Goal: Task Accomplishment & Management: Manage account settings

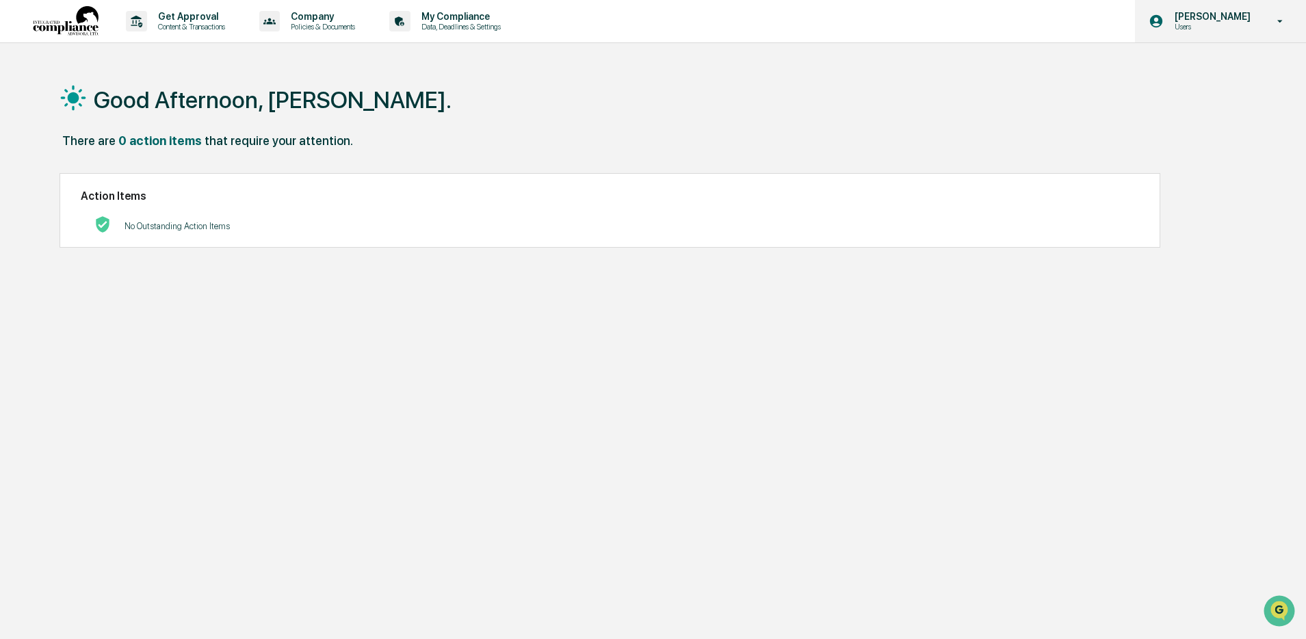
click at [1235, 18] on p "[PERSON_NAME]" at bounding box center [1211, 16] width 94 height 11
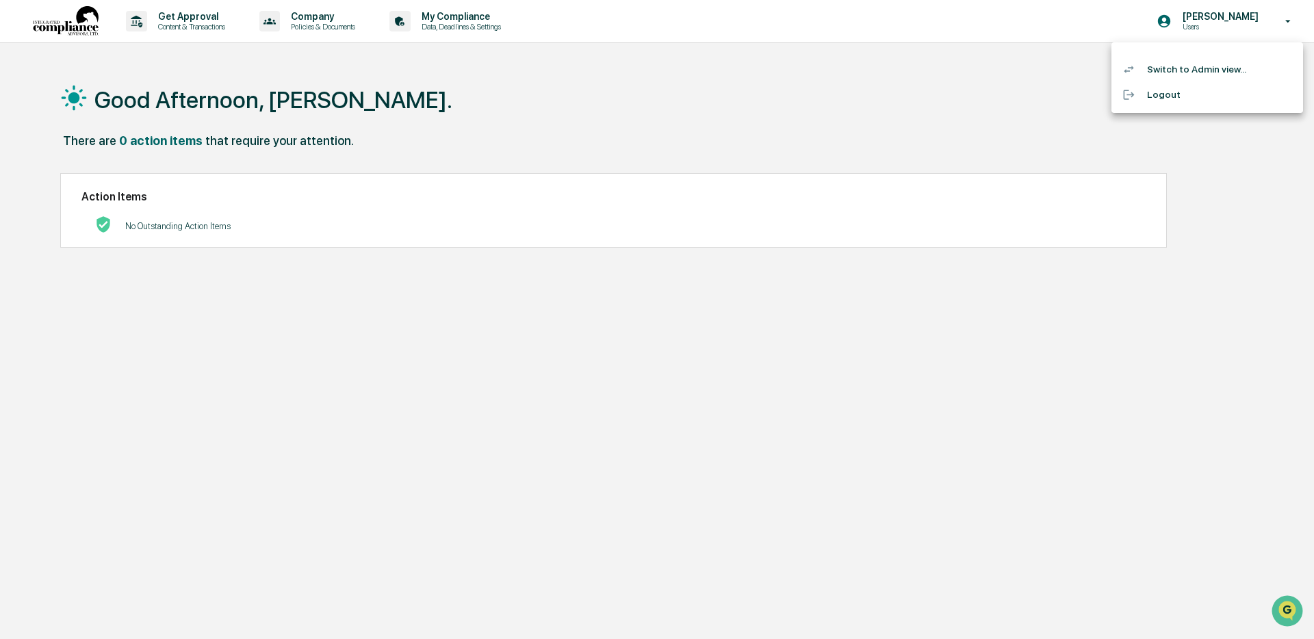
click at [1205, 70] on li "Switch to Admin view..." at bounding box center [1207, 69] width 192 height 25
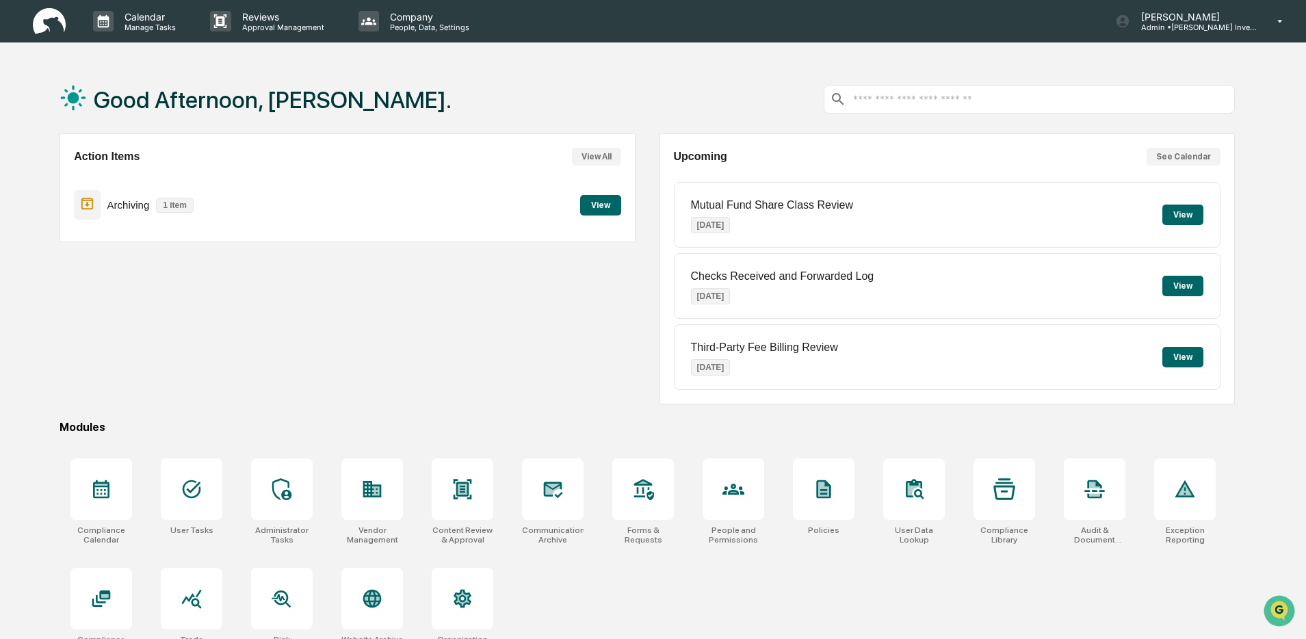
click at [166, 206] on p "1 item" at bounding box center [175, 205] width 38 height 15
click at [604, 203] on button "View" at bounding box center [600, 205] width 41 height 21
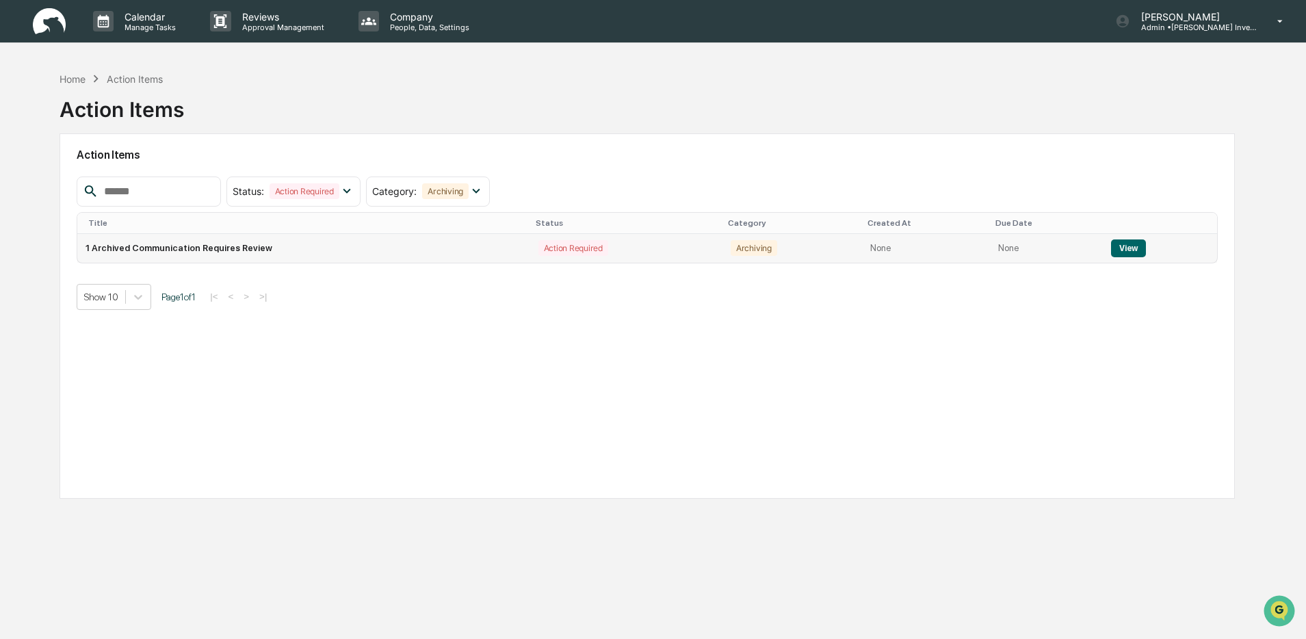
click at [1139, 247] on button "View" at bounding box center [1128, 248] width 35 height 18
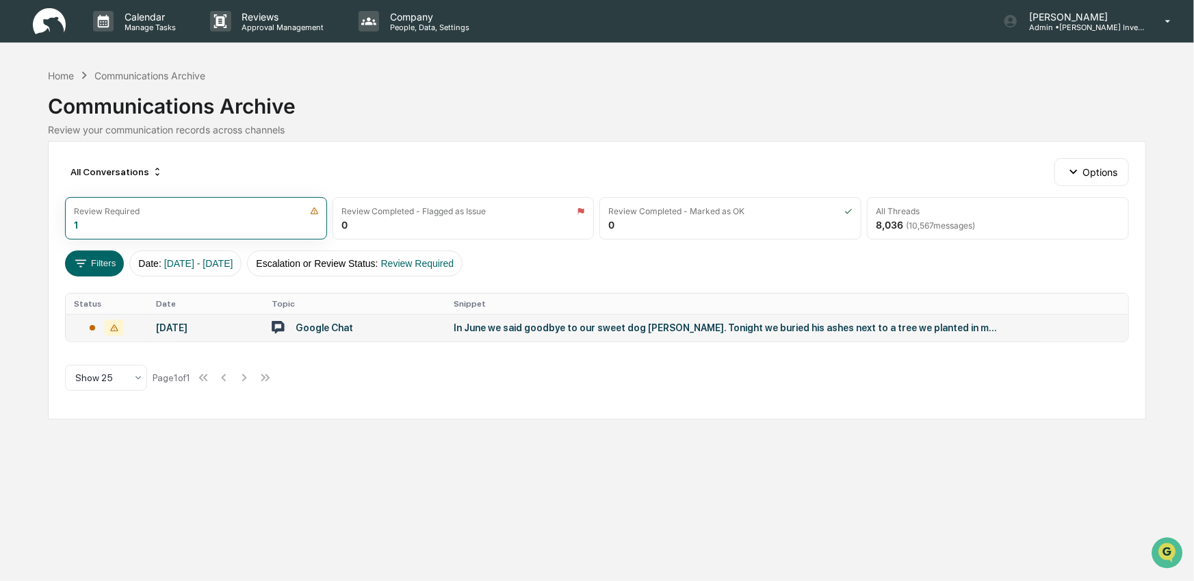
click at [504, 329] on div "In June we said goodbye to our sweet dog [PERSON_NAME]. Tonight we buried his a…" at bounding box center [727, 327] width 547 height 11
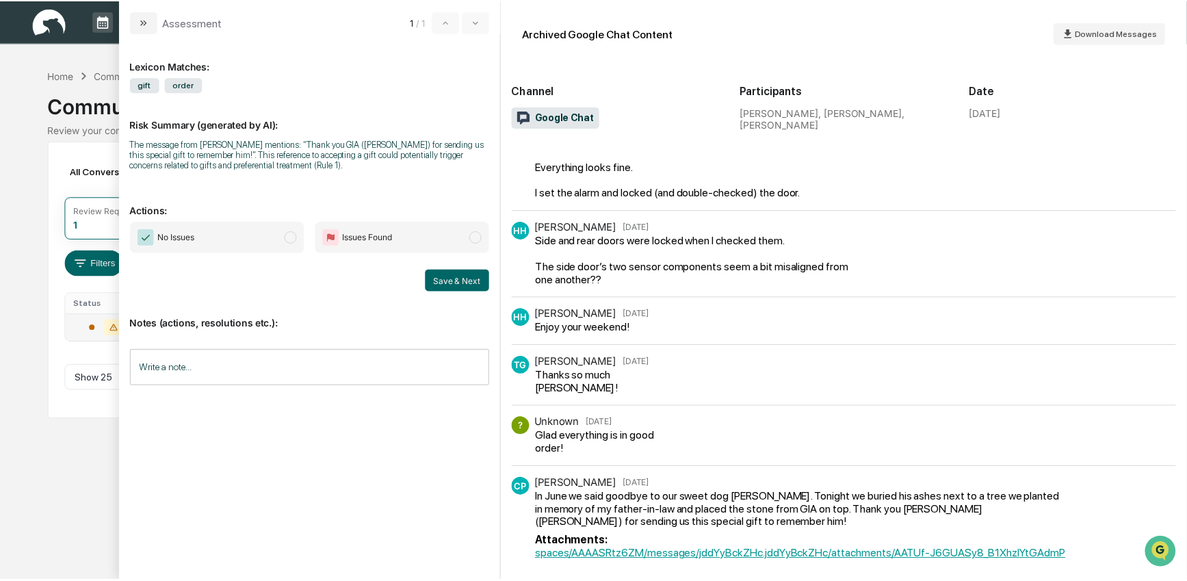
scroll to position [205, 0]
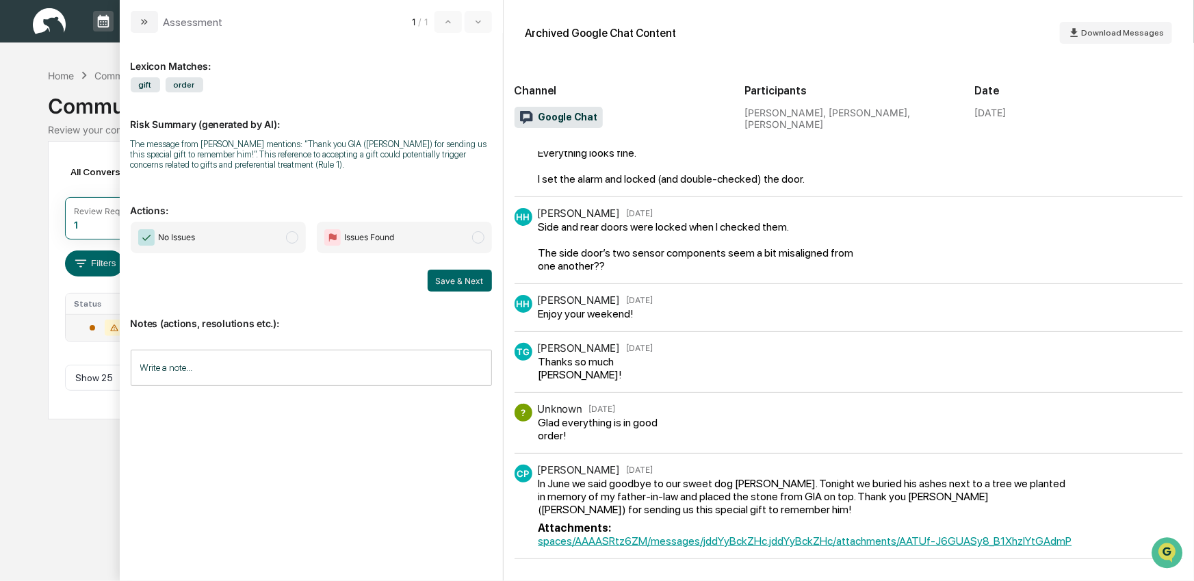
click at [294, 242] on span "modal" at bounding box center [292, 237] width 12 height 12
click at [467, 285] on button "Save & Next" at bounding box center [460, 281] width 64 height 22
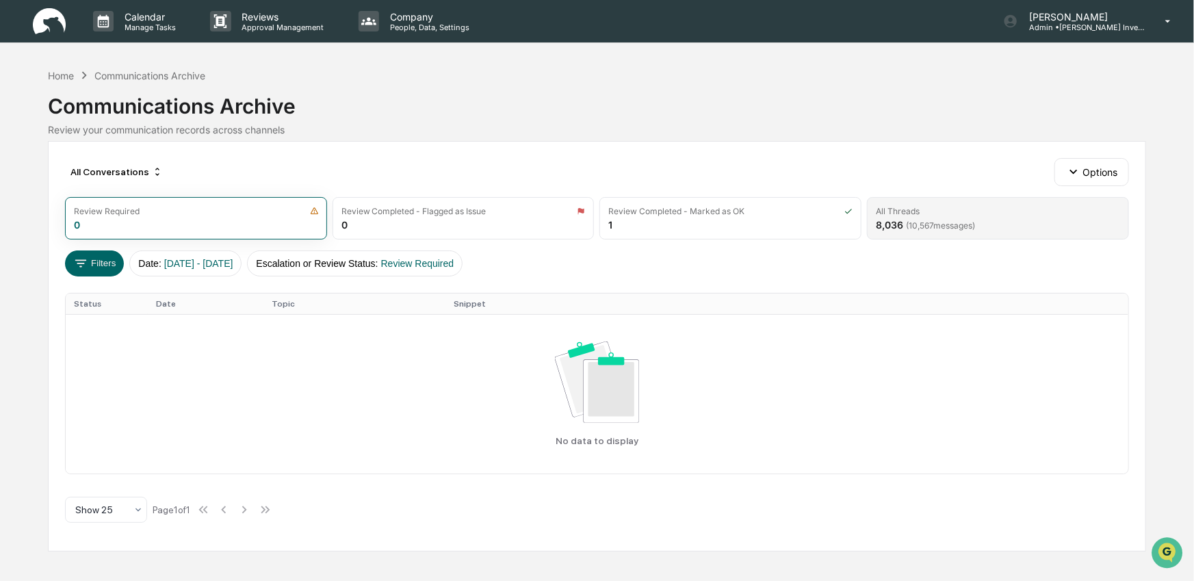
click at [919, 224] on span "( 10,567 messages)" at bounding box center [940, 225] width 69 height 10
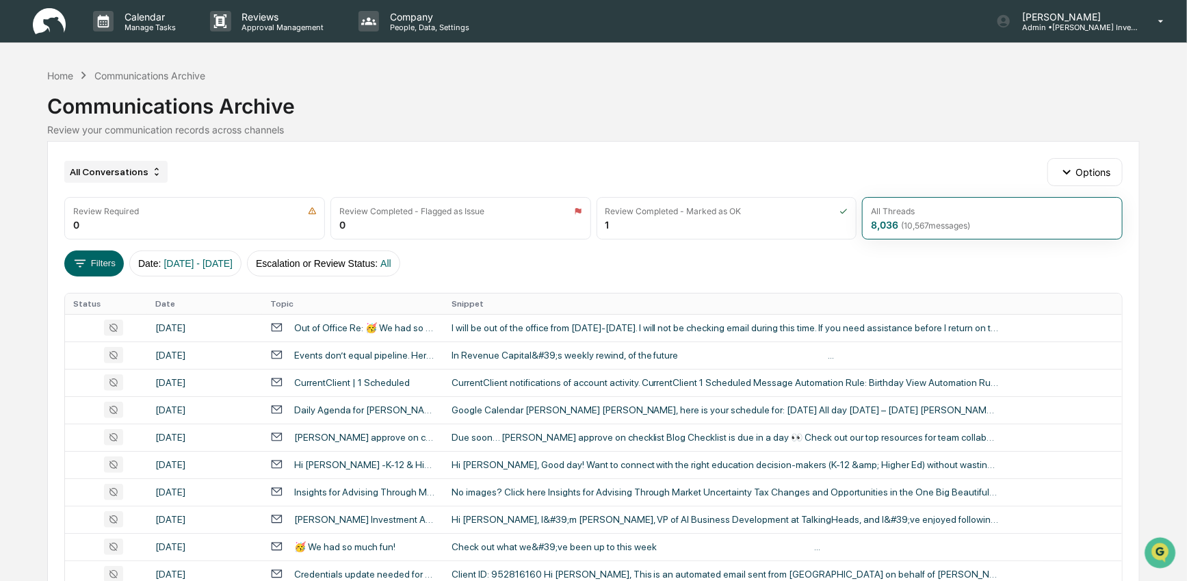
click at [152, 174] on icon at bounding box center [156, 171] width 11 height 11
click at [203, 173] on div "All Conversations Options" at bounding box center [593, 171] width 1058 height 27
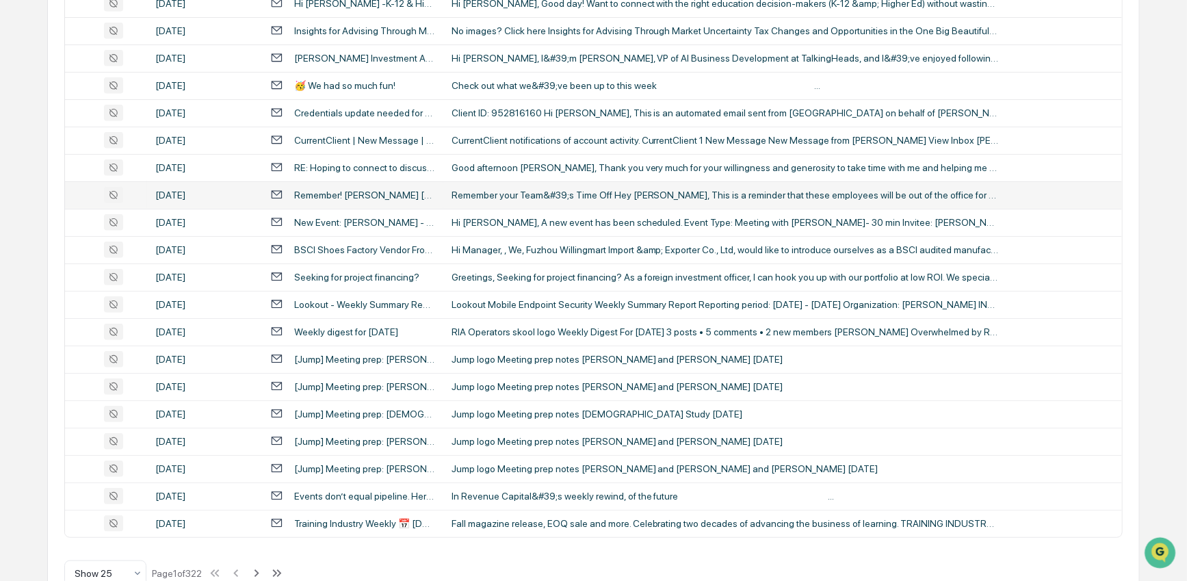
scroll to position [495, 0]
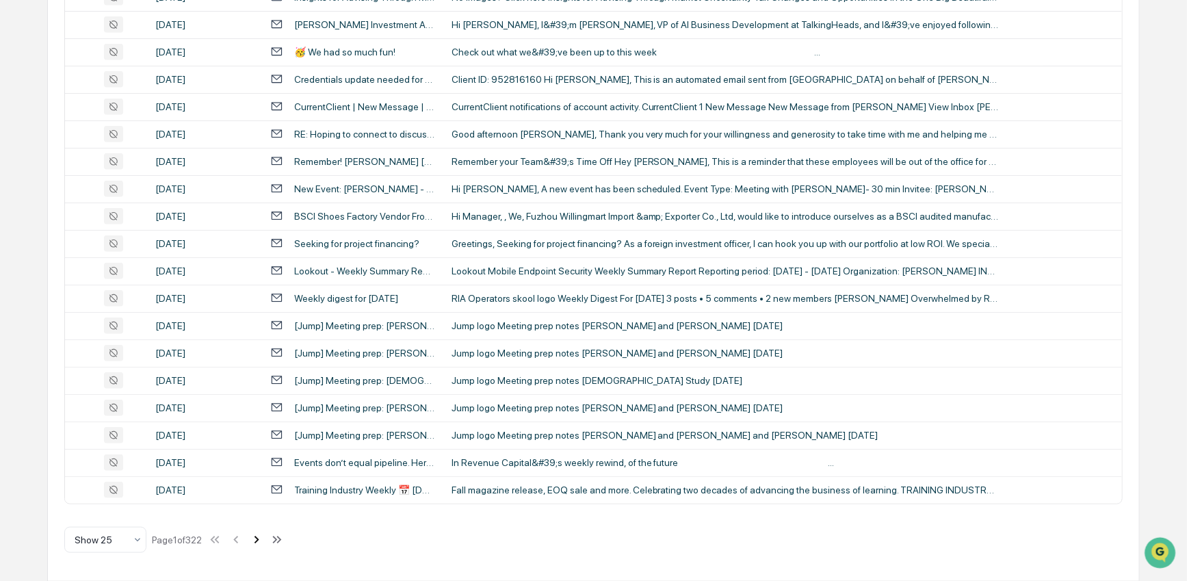
click at [264, 538] on icon at bounding box center [256, 539] width 15 height 15
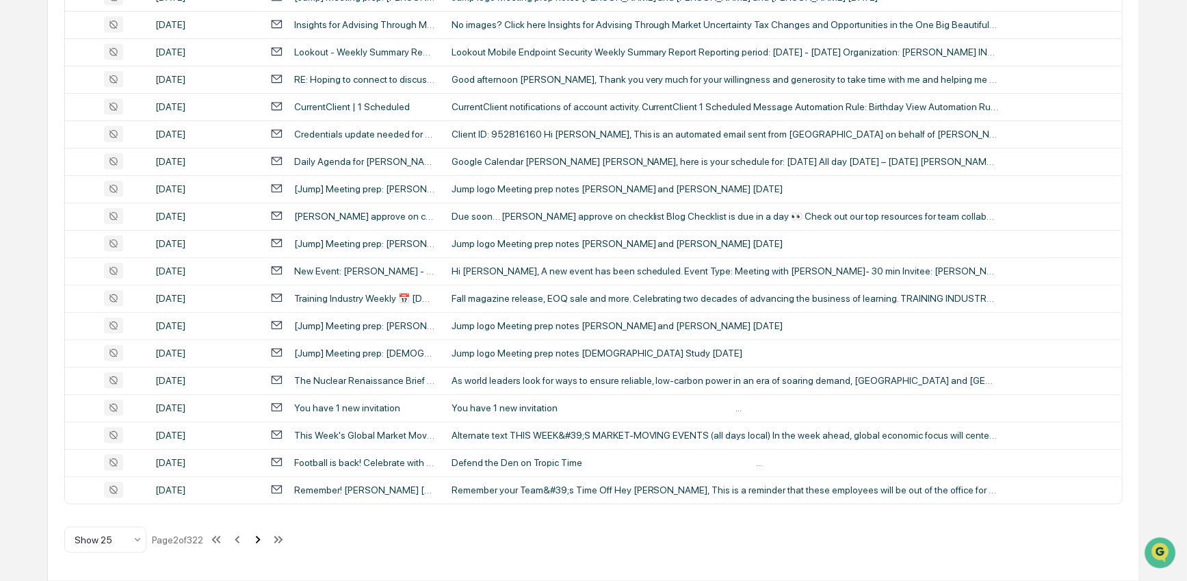
click at [265, 538] on icon at bounding box center [257, 539] width 15 height 15
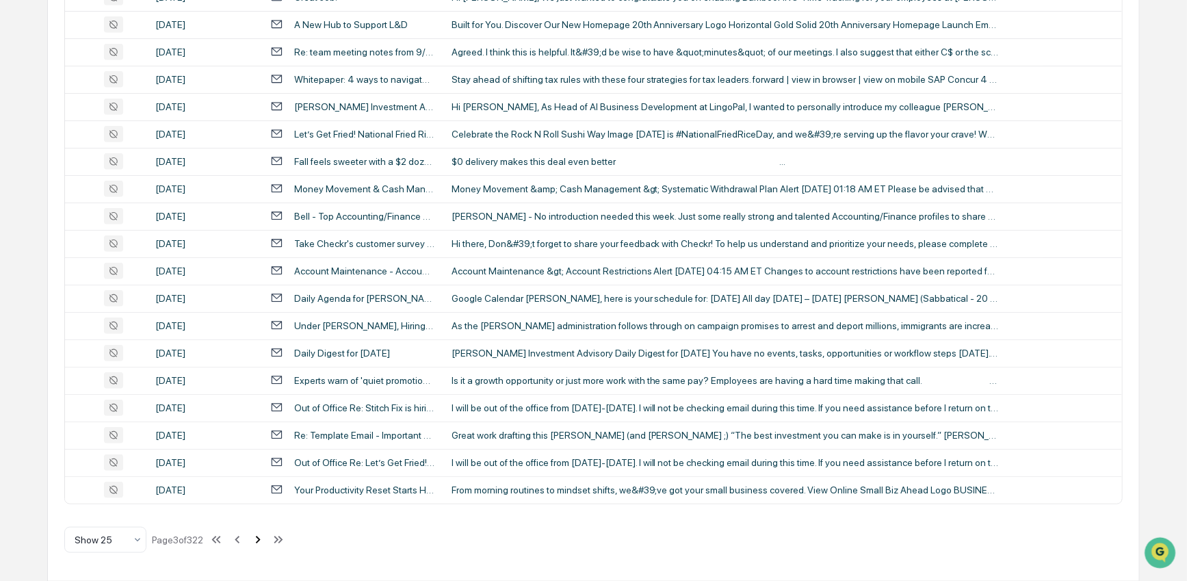
click at [265, 538] on icon at bounding box center [257, 539] width 15 height 15
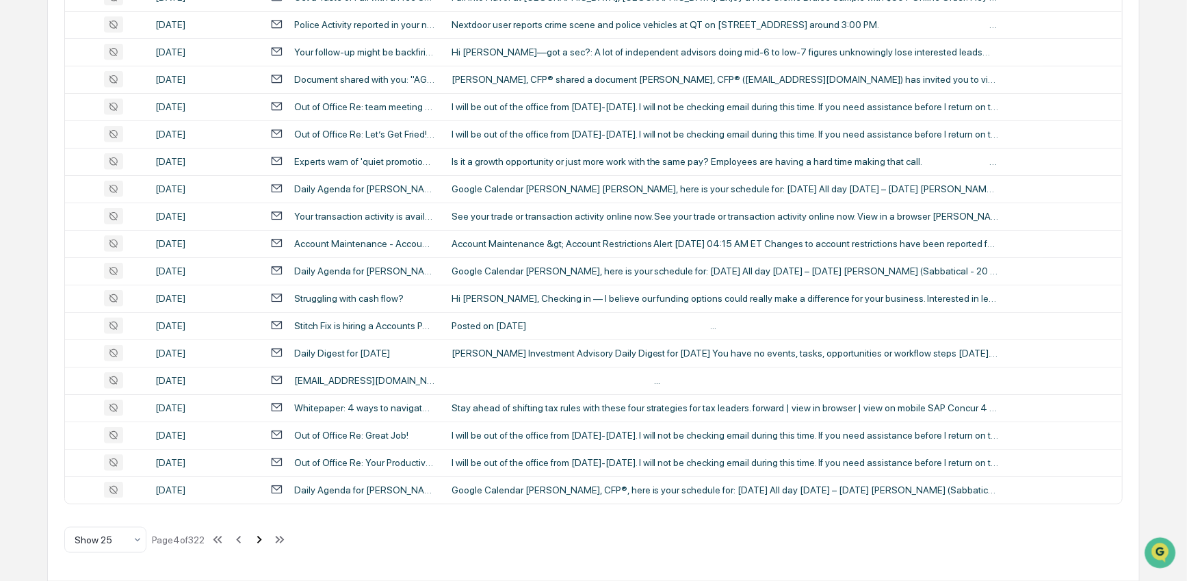
click at [262, 538] on icon at bounding box center [259, 540] width 5 height 8
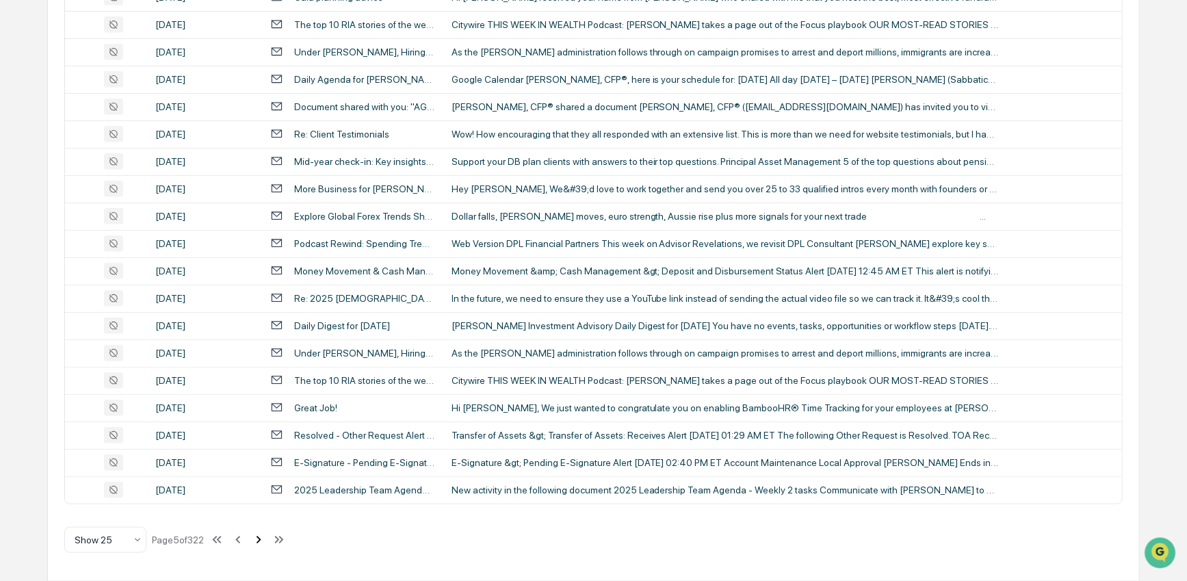
click at [266, 538] on icon at bounding box center [258, 539] width 15 height 15
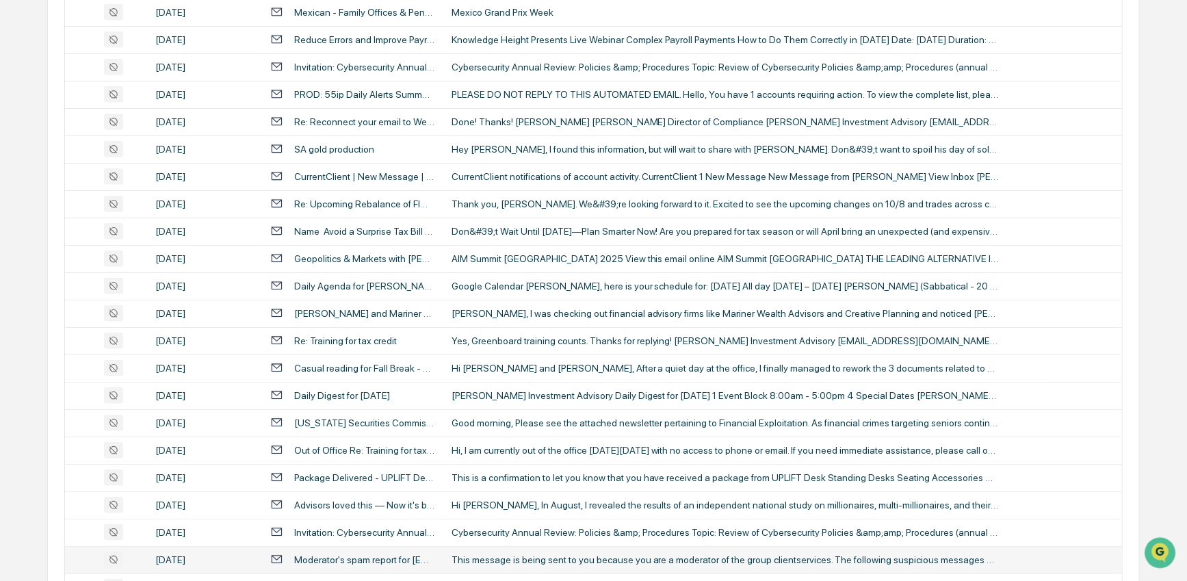
scroll to position [370, 0]
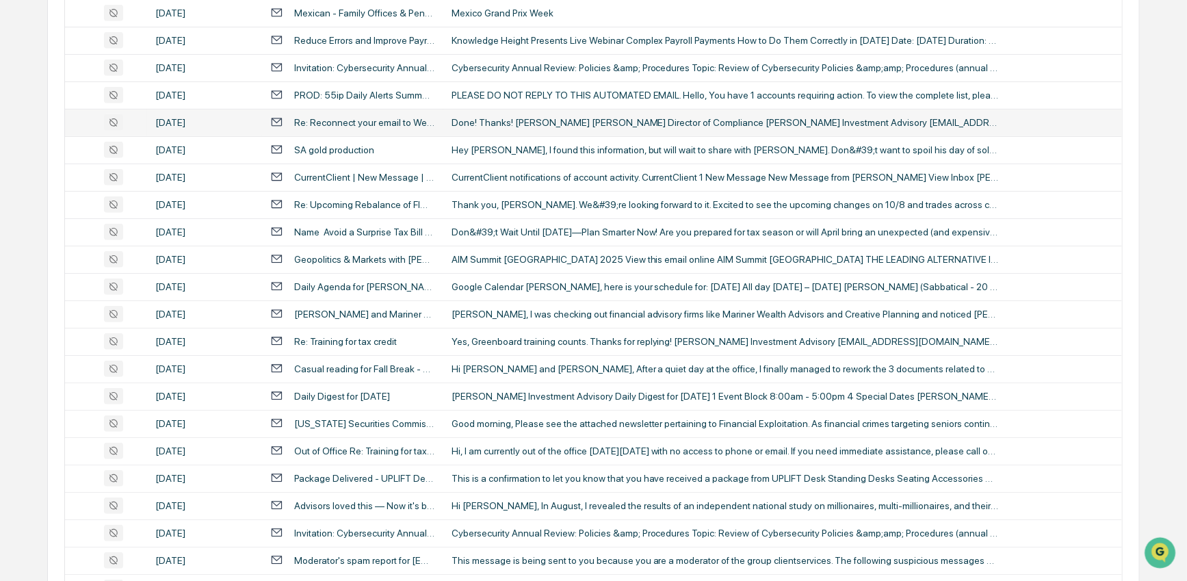
click at [502, 129] on td "Done! Thanks! [PERSON_NAME] [PERSON_NAME] Director of Compliance [PERSON_NAME] …" at bounding box center [782, 122] width 679 height 27
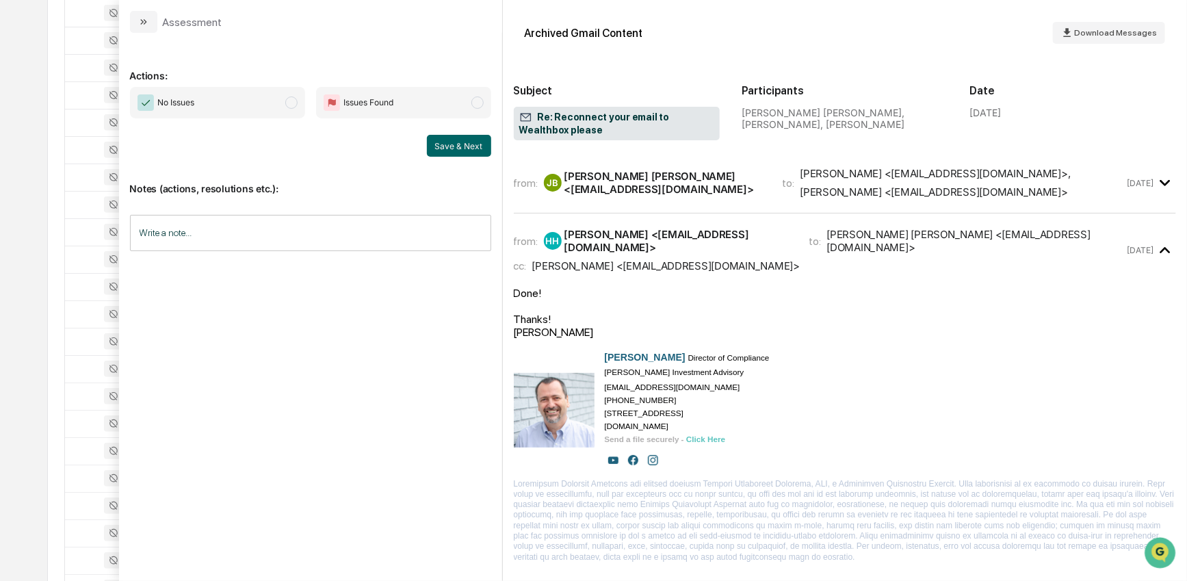
click at [1160, 180] on icon "modal" at bounding box center [1165, 183] width 10 height 6
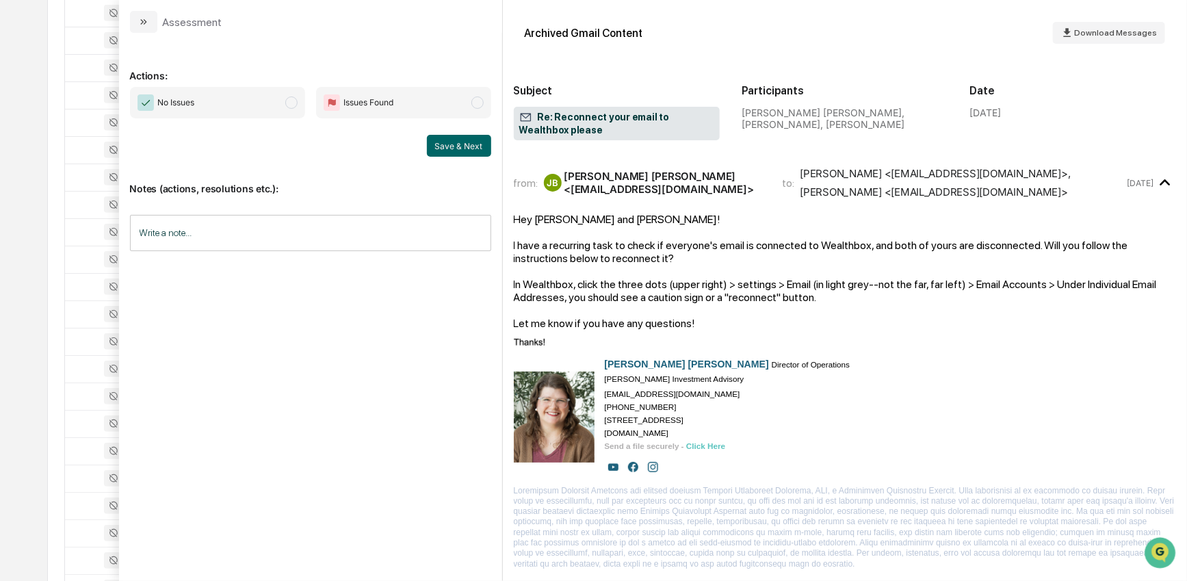
click at [1156, 180] on icon "modal" at bounding box center [1165, 183] width 23 height 23
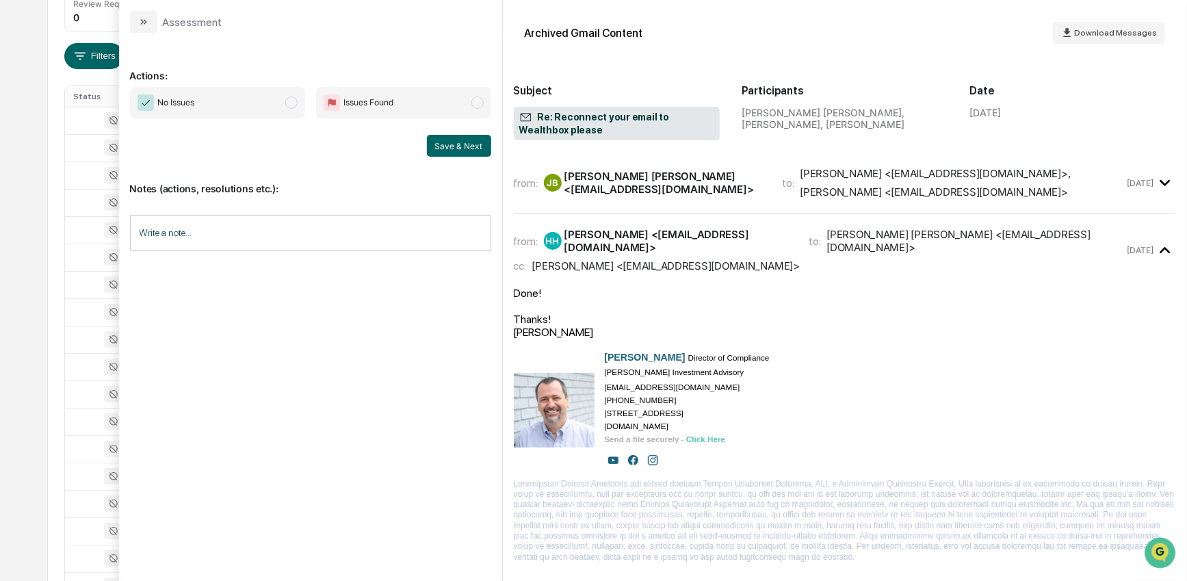
scroll to position [200, 0]
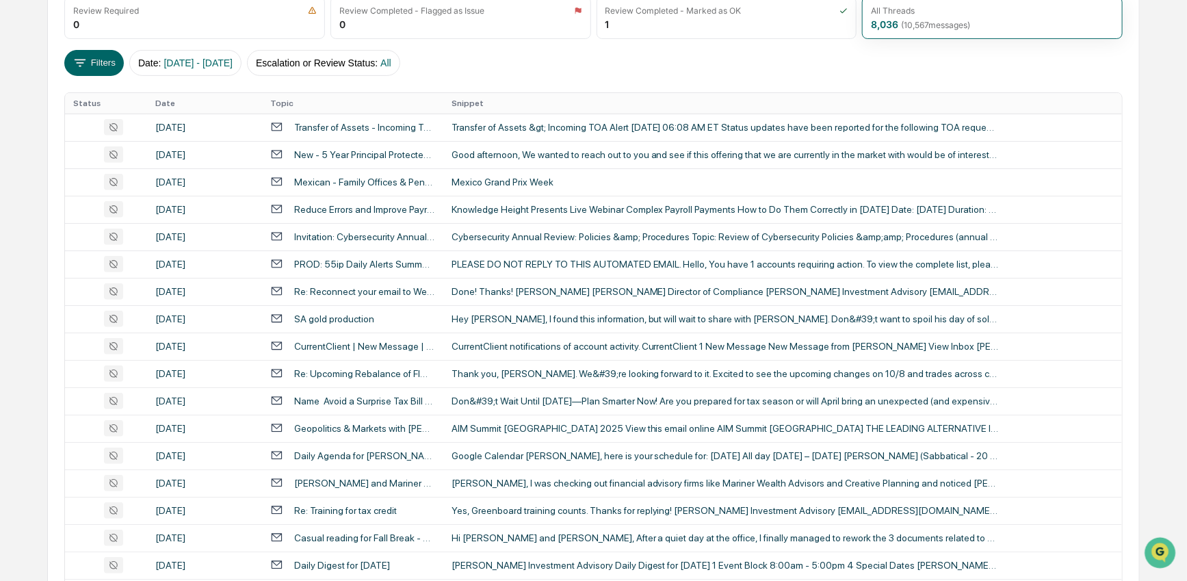
click at [65, 42] on div "All Conversations Options Review Required 0 Review Completed - Flagged as Issue…" at bounding box center [593, 407] width 1092 height 935
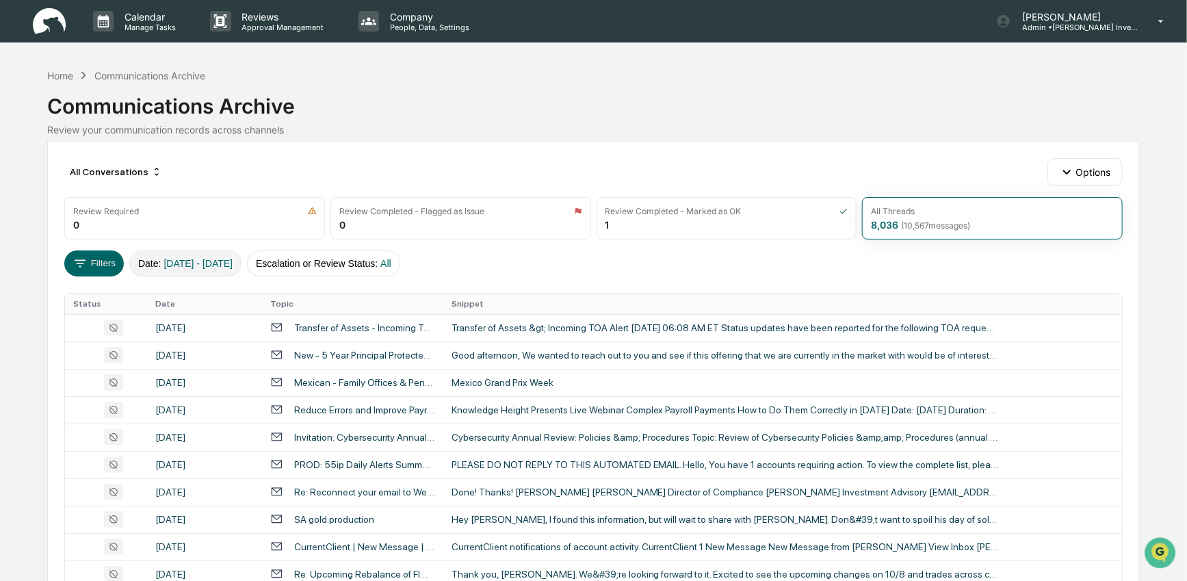
click at [233, 263] on span "[DATE] - [DATE]" at bounding box center [198, 263] width 69 height 11
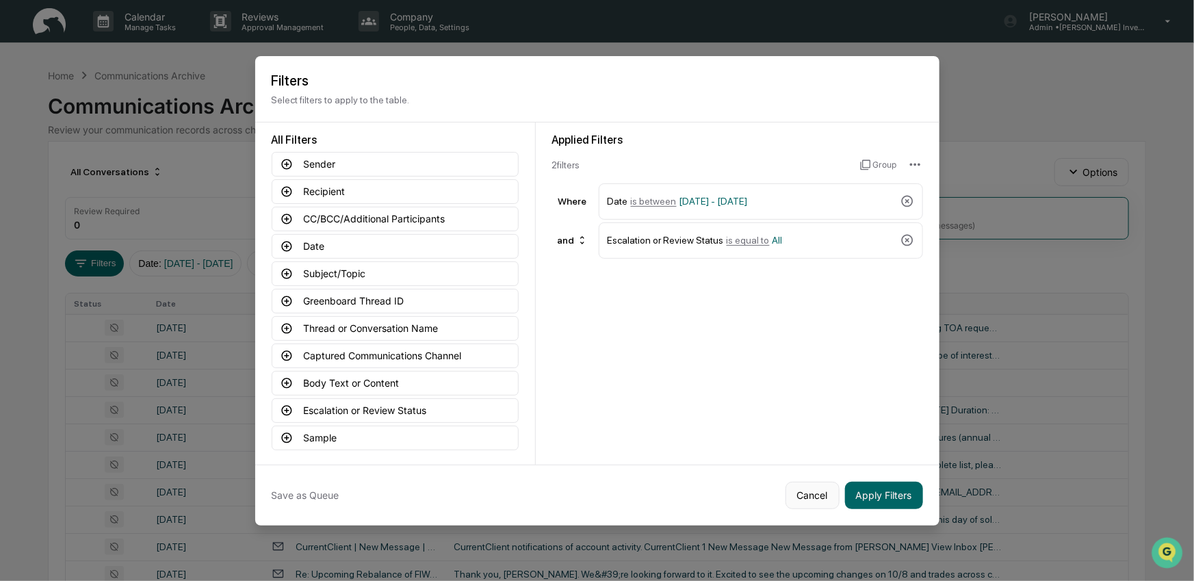
click at [809, 498] on button "Cancel" at bounding box center [813, 495] width 54 height 27
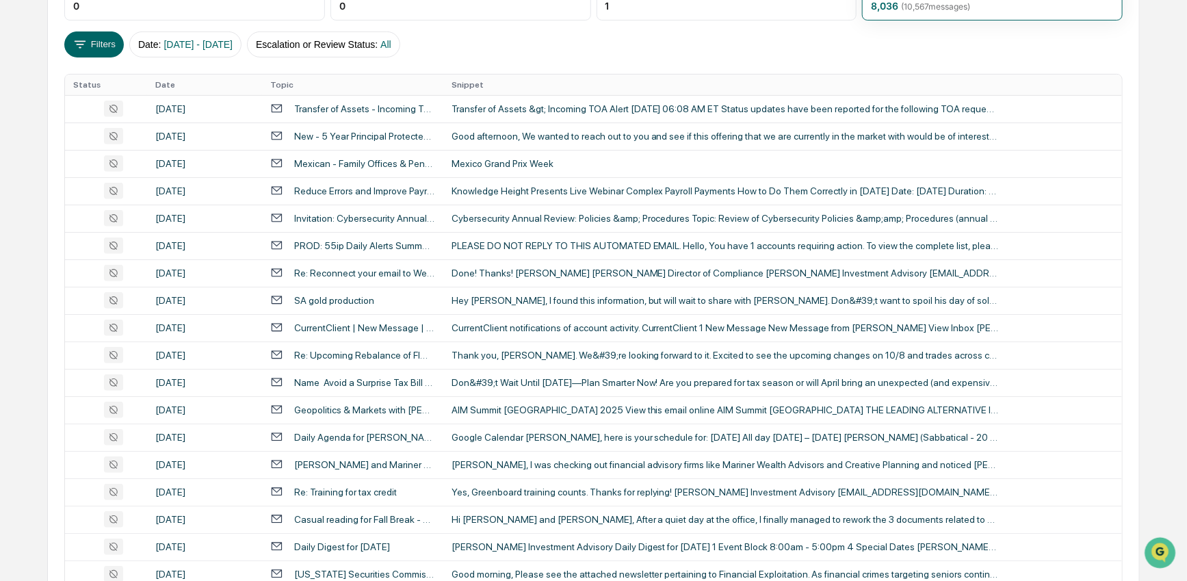
scroll to position [495, 0]
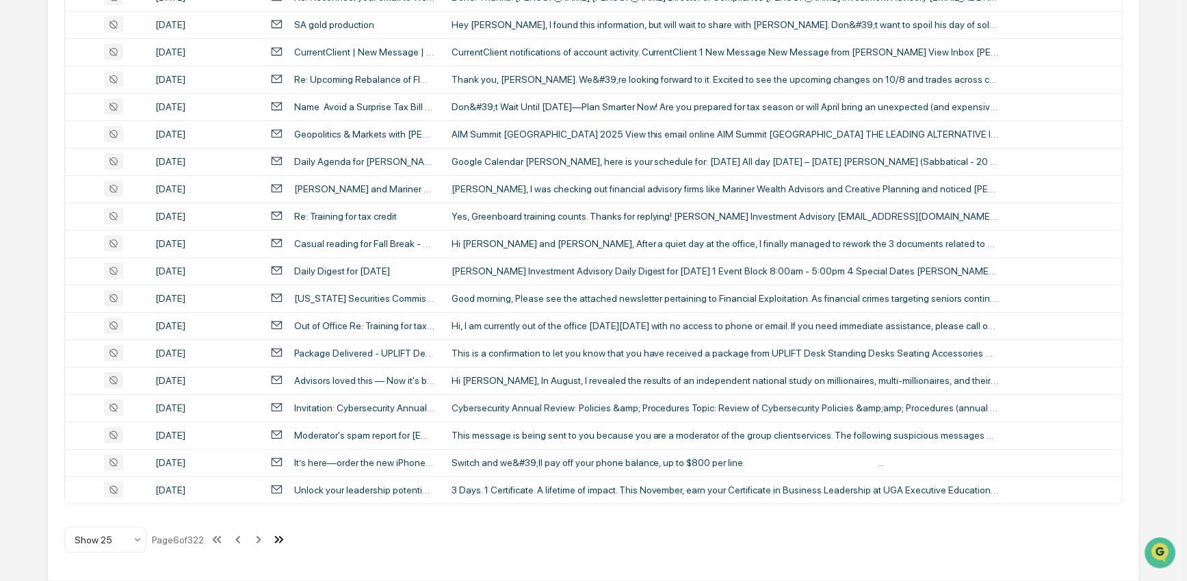
click at [287, 538] on icon at bounding box center [279, 539] width 15 height 15
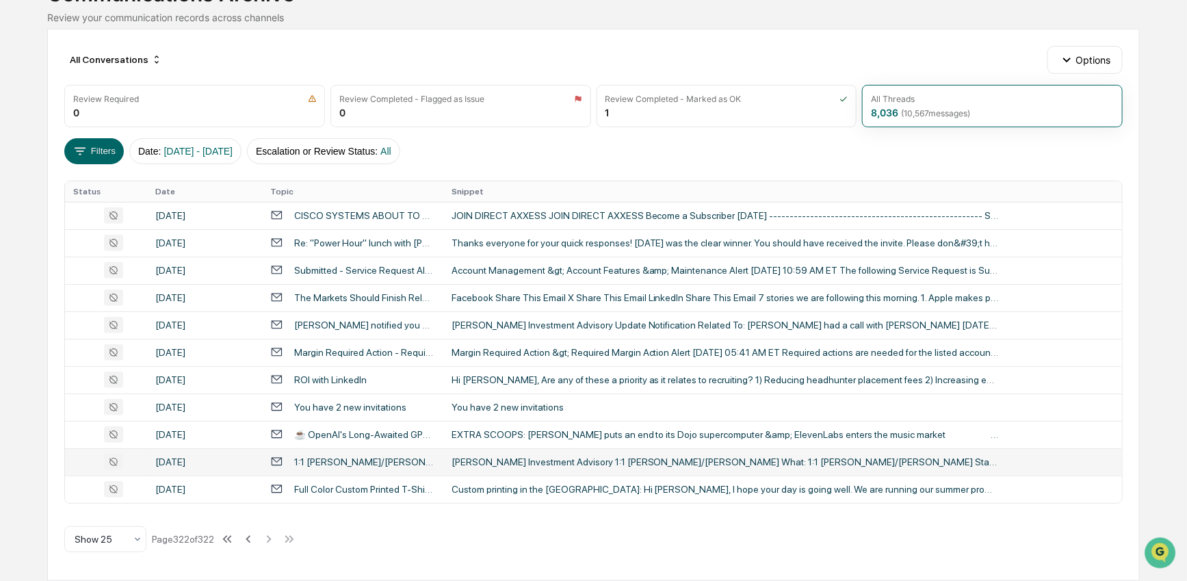
scroll to position [112, 0]
click at [256, 539] on icon at bounding box center [248, 539] width 15 height 15
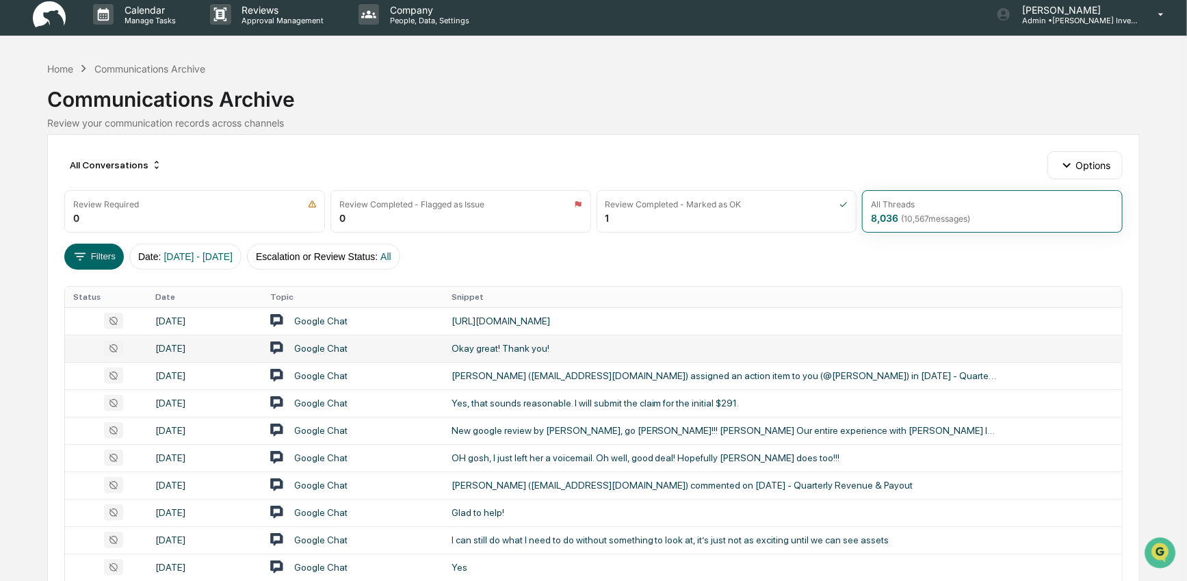
scroll to position [0, 0]
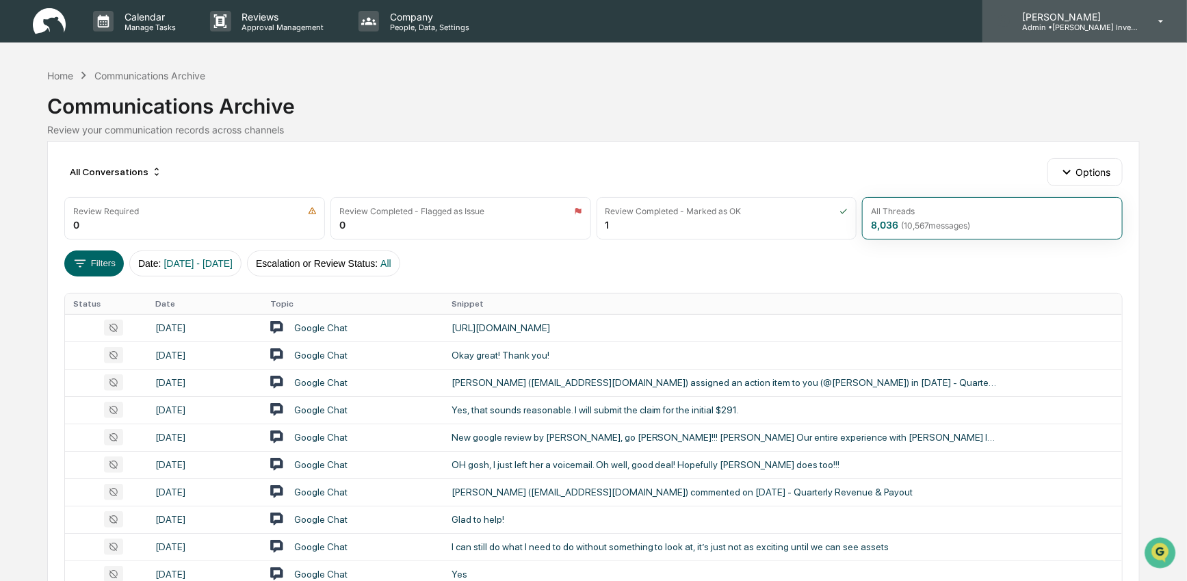
click at [1122, 29] on p "Admin • [PERSON_NAME] Investment Advisory" at bounding box center [1074, 28] width 127 height 10
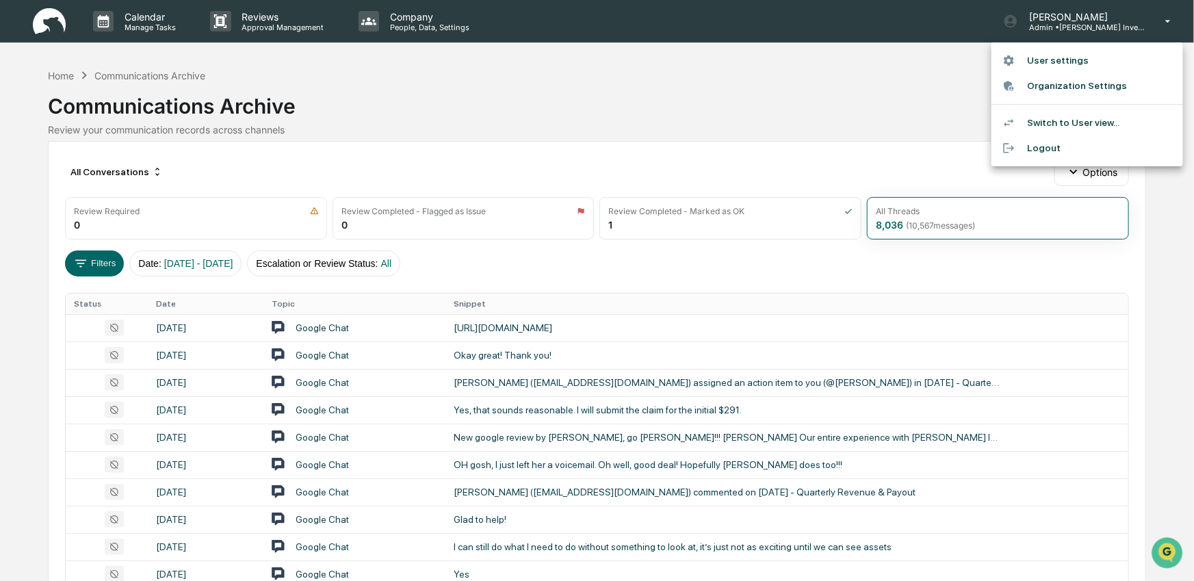
click at [736, 138] on div at bounding box center [597, 290] width 1194 height 581
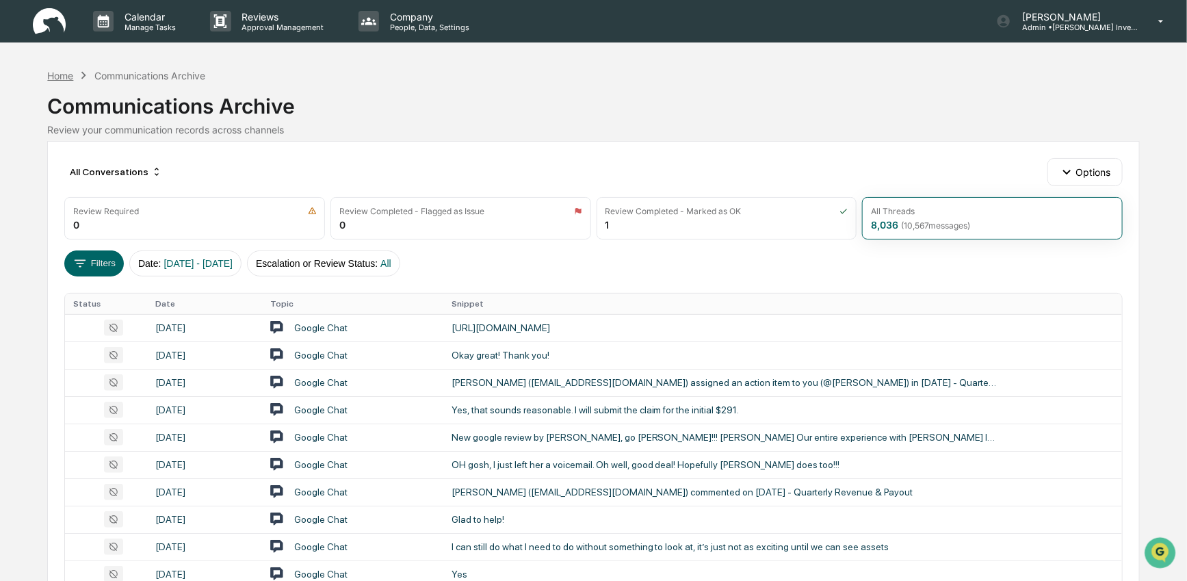
click at [53, 73] on div "Home" at bounding box center [60, 76] width 26 height 12
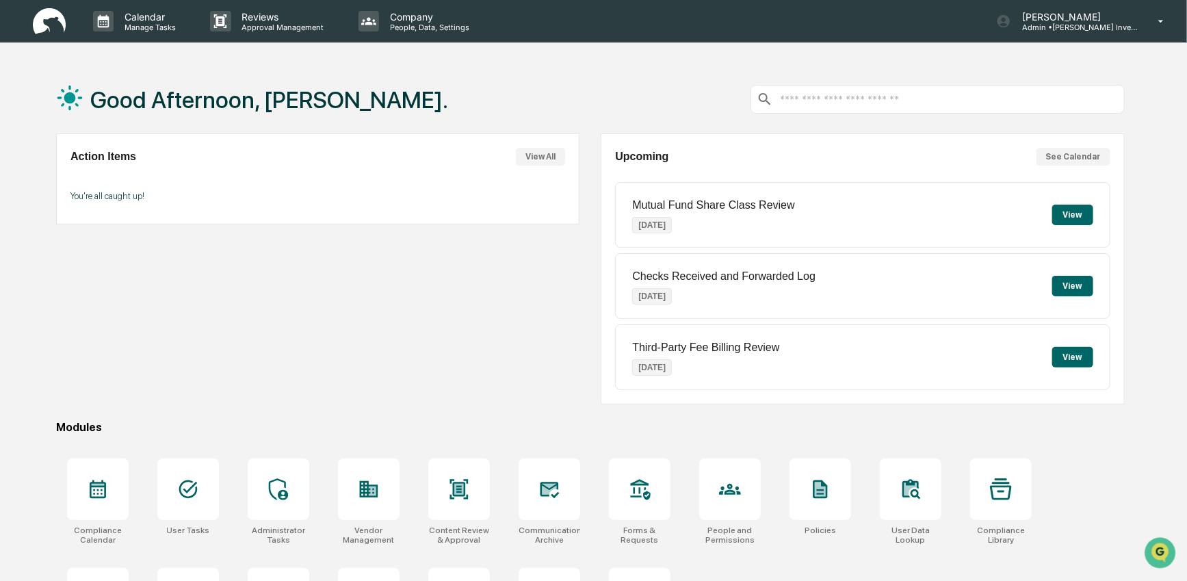
click at [194, 177] on div "Action Items View All You're all caught up!" at bounding box center [317, 178] width 523 height 91
click at [530, 156] on button "View All" at bounding box center [540, 157] width 49 height 18
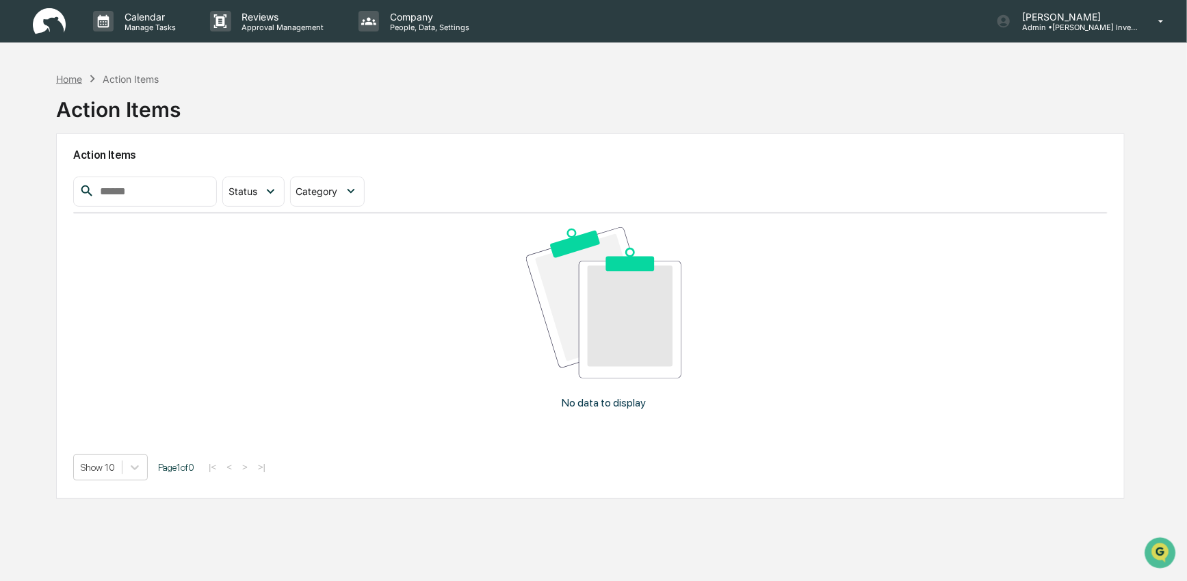
click at [67, 77] on div "Home" at bounding box center [69, 79] width 26 height 12
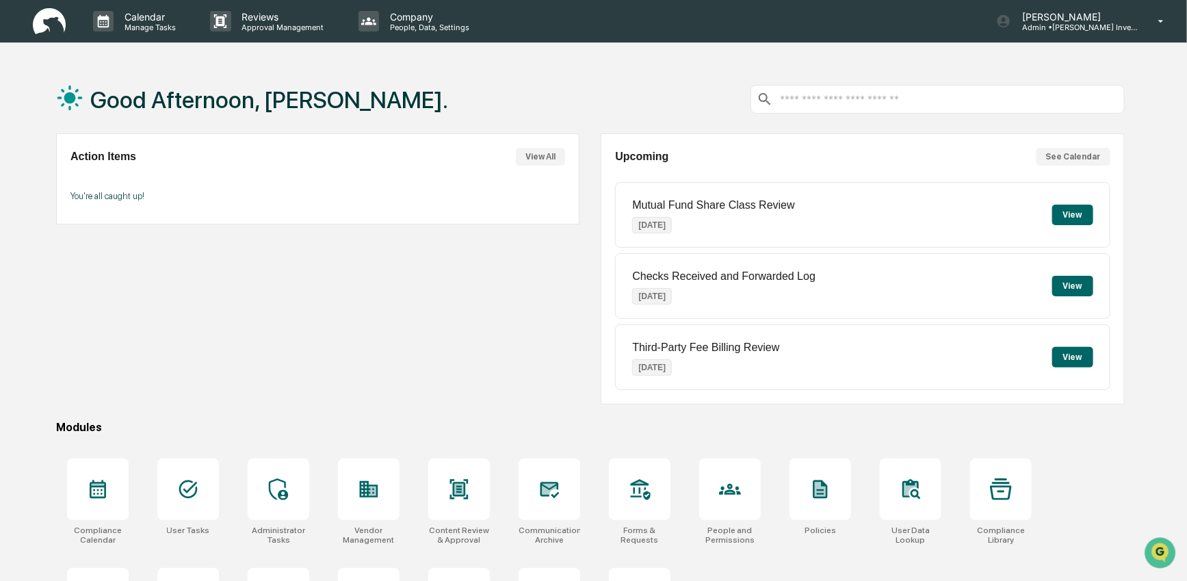
click at [523, 155] on button "View All" at bounding box center [540, 157] width 49 height 18
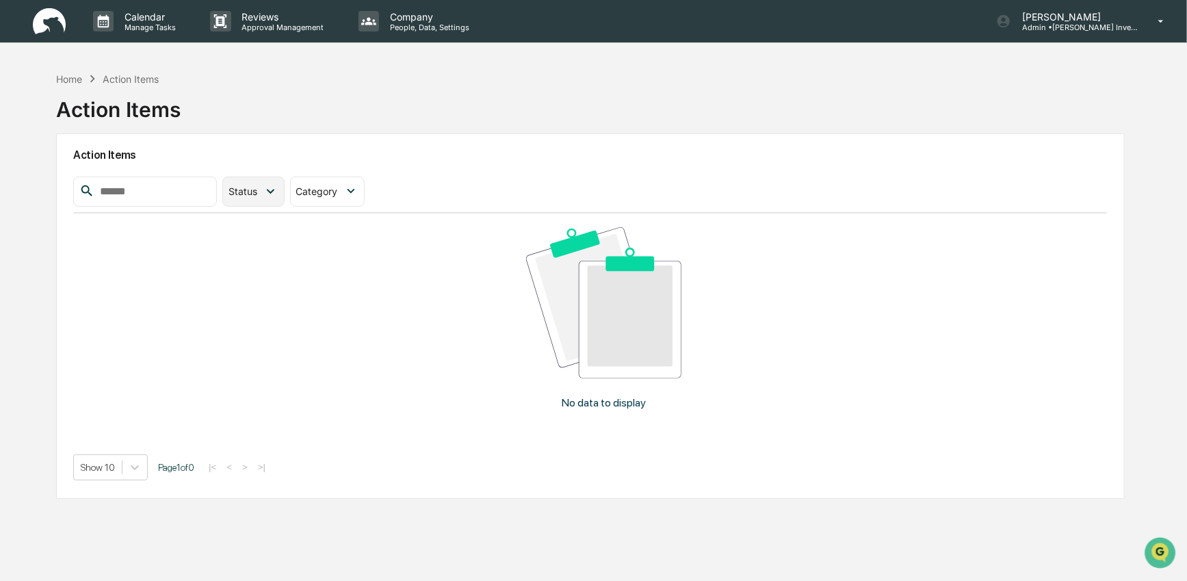
click at [278, 192] on icon at bounding box center [270, 190] width 15 height 15
click at [246, 224] on div at bounding box center [240, 224] width 12 height 12
click at [470, 195] on icon at bounding box center [470, 190] width 15 height 15
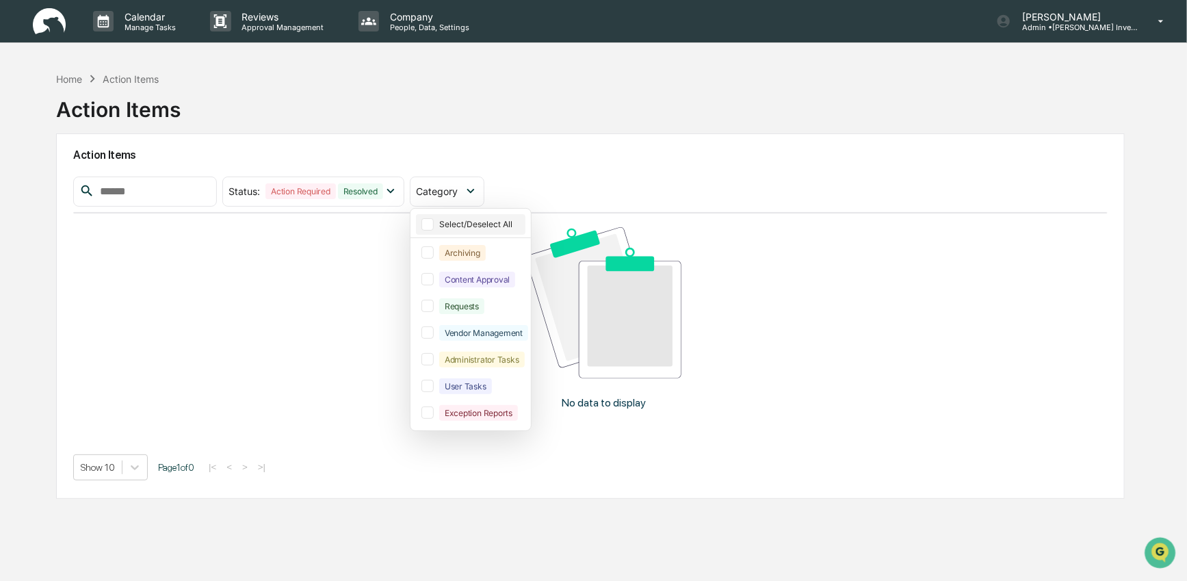
click at [454, 217] on div "Select/Deselect All" at bounding box center [470, 224] width 109 height 21
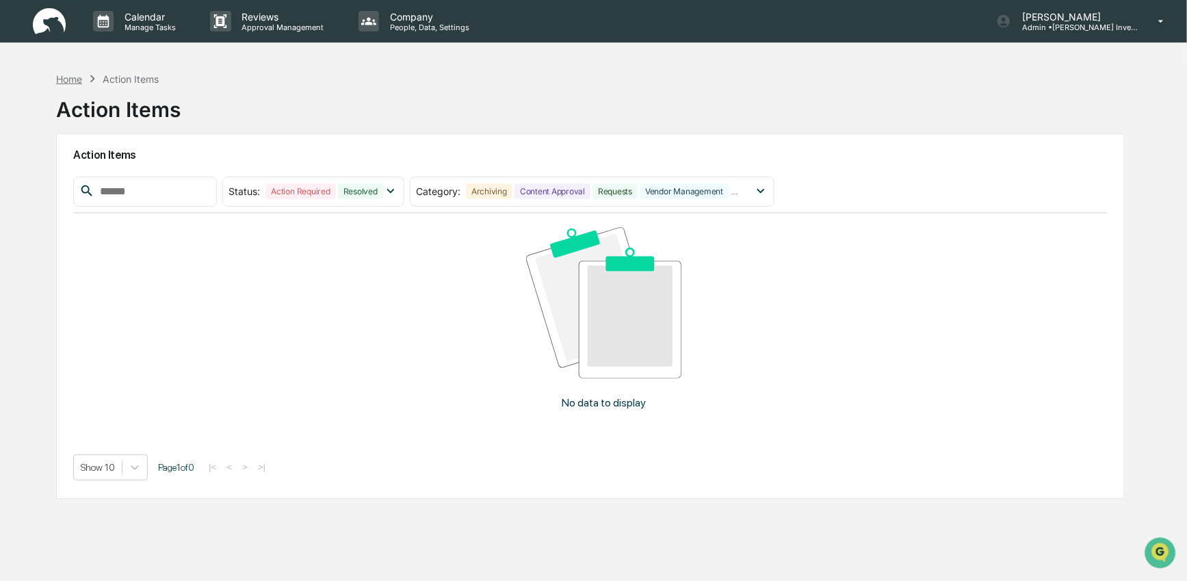
click at [77, 77] on div "Home" at bounding box center [69, 79] width 26 height 12
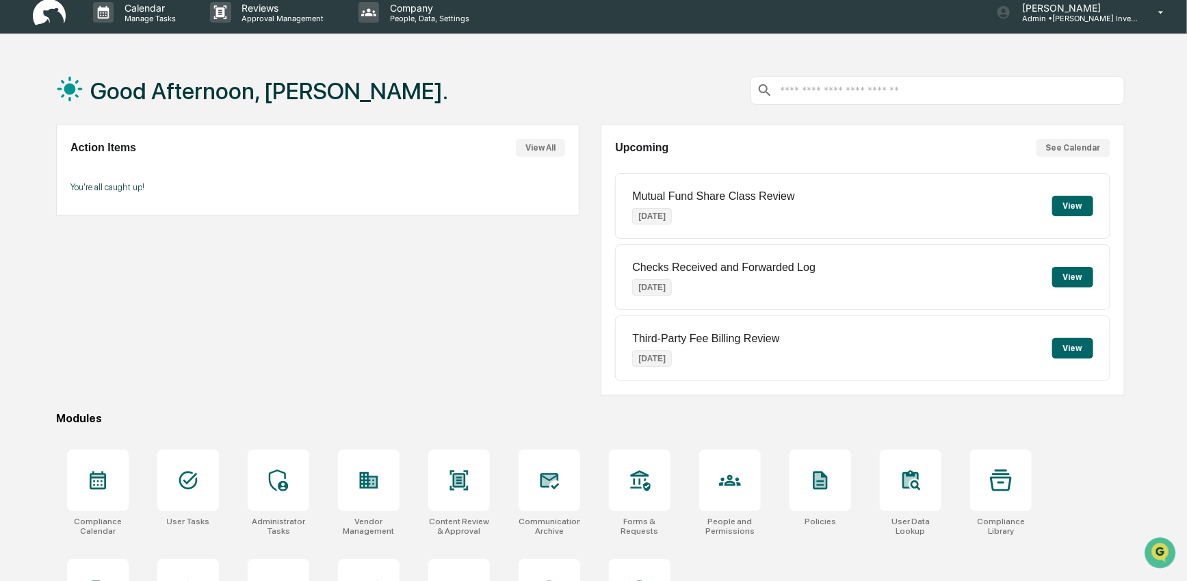
scroll to position [17, 0]
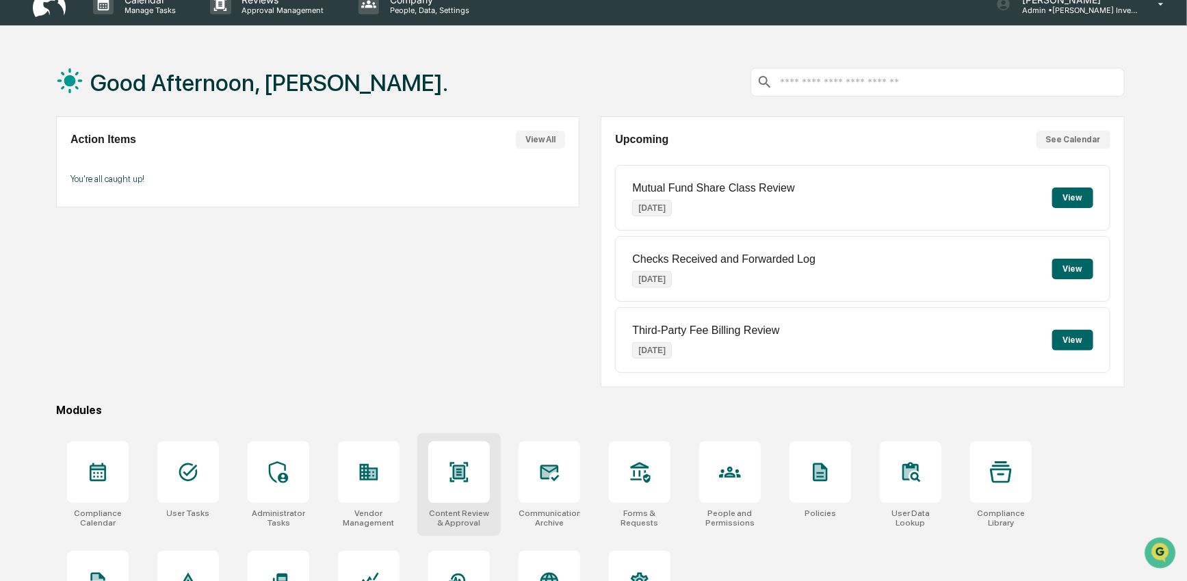
click at [467, 483] on icon at bounding box center [459, 472] width 22 height 22
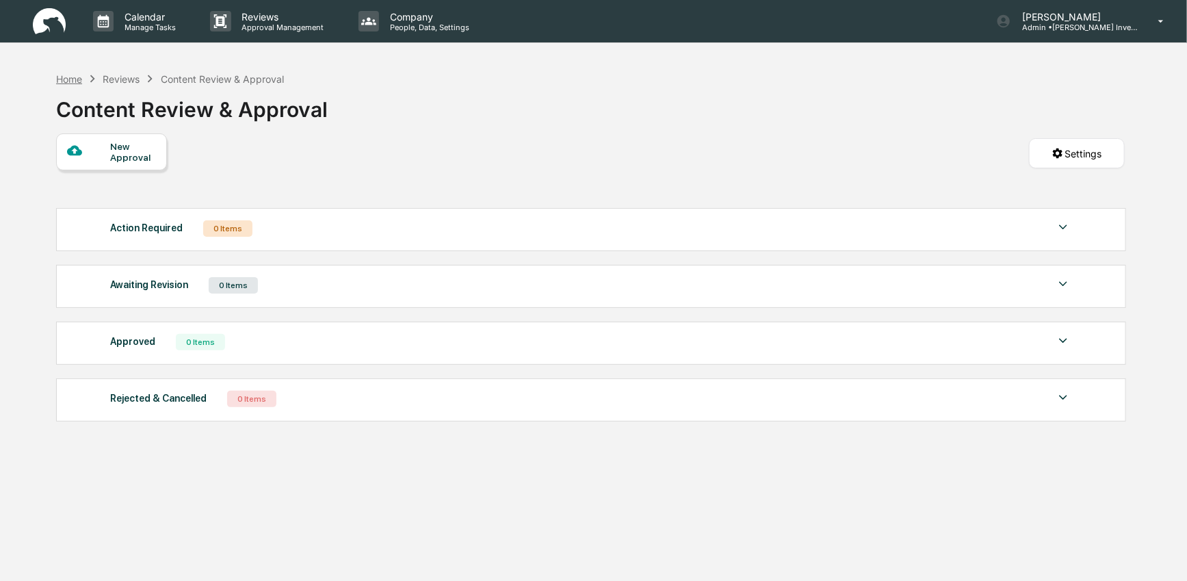
click at [66, 77] on div "Home" at bounding box center [69, 79] width 26 height 12
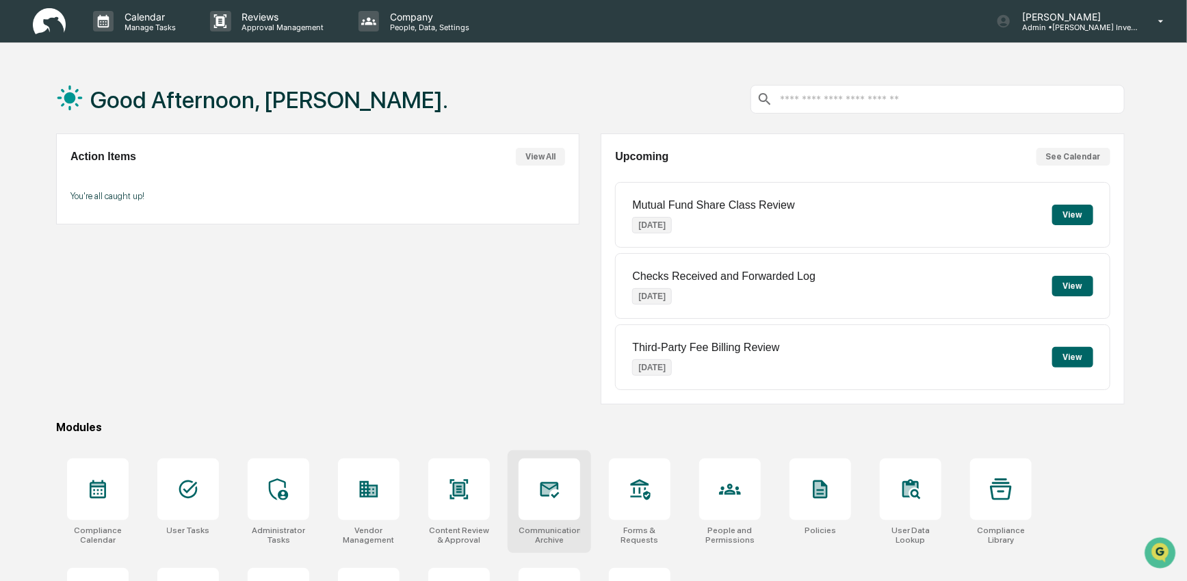
click at [564, 493] on div at bounding box center [550, 489] width 62 height 62
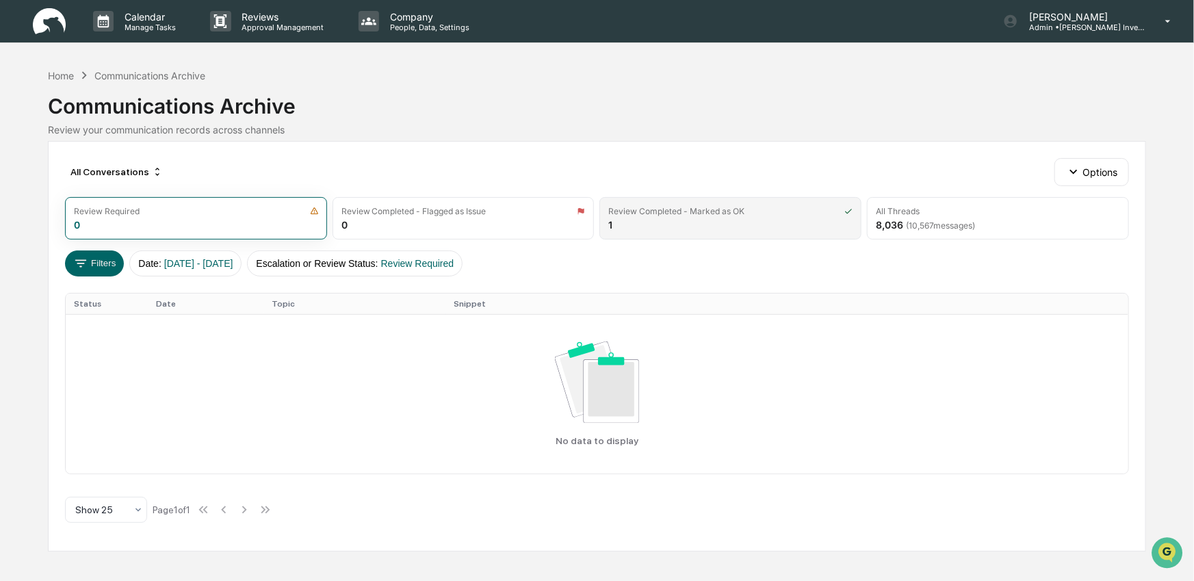
click at [753, 227] on div "Review Completed - Marked as OK 1" at bounding box center [730, 218] width 262 height 42
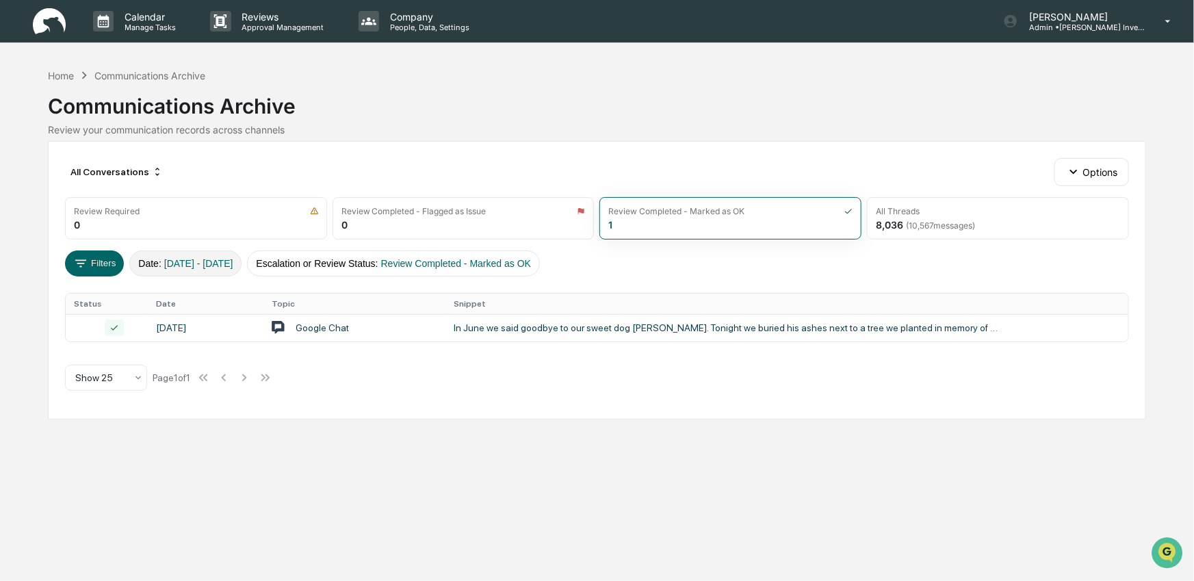
click at [157, 269] on button "Date : 01/01/2024 - 12/31/2025" at bounding box center [185, 263] width 112 height 26
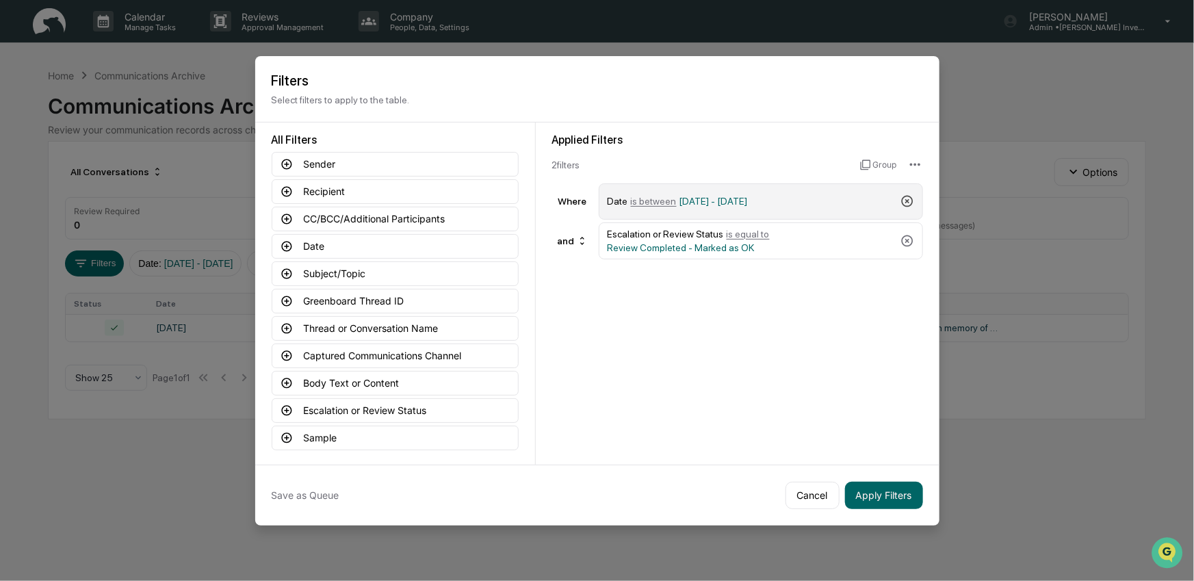
click at [911, 200] on icon at bounding box center [908, 201] width 14 height 14
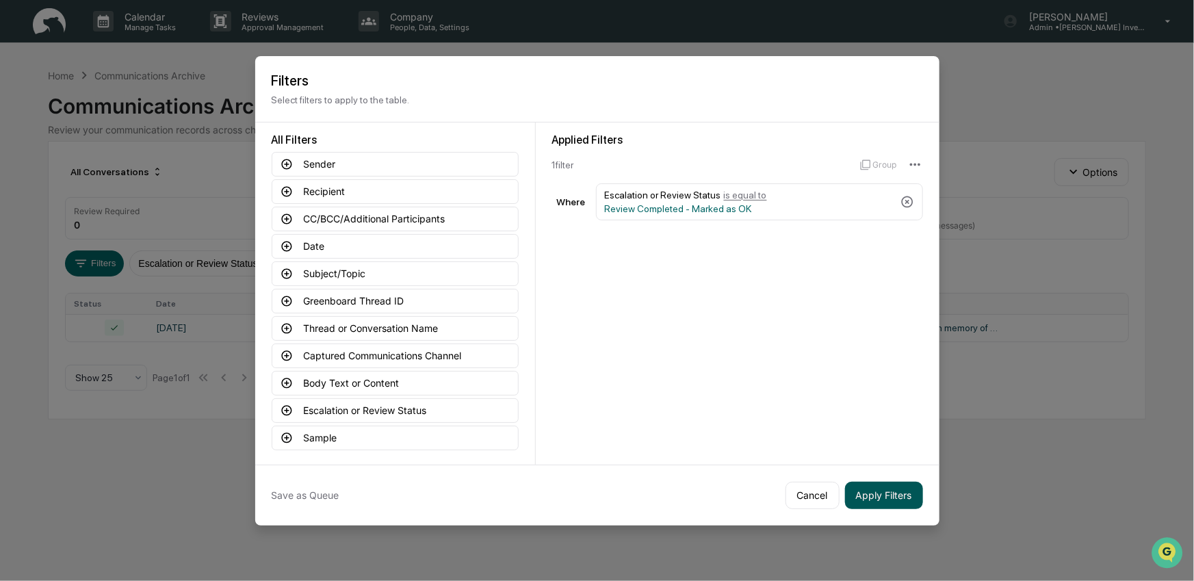
click at [885, 501] on button "Apply Filters" at bounding box center [884, 495] width 78 height 27
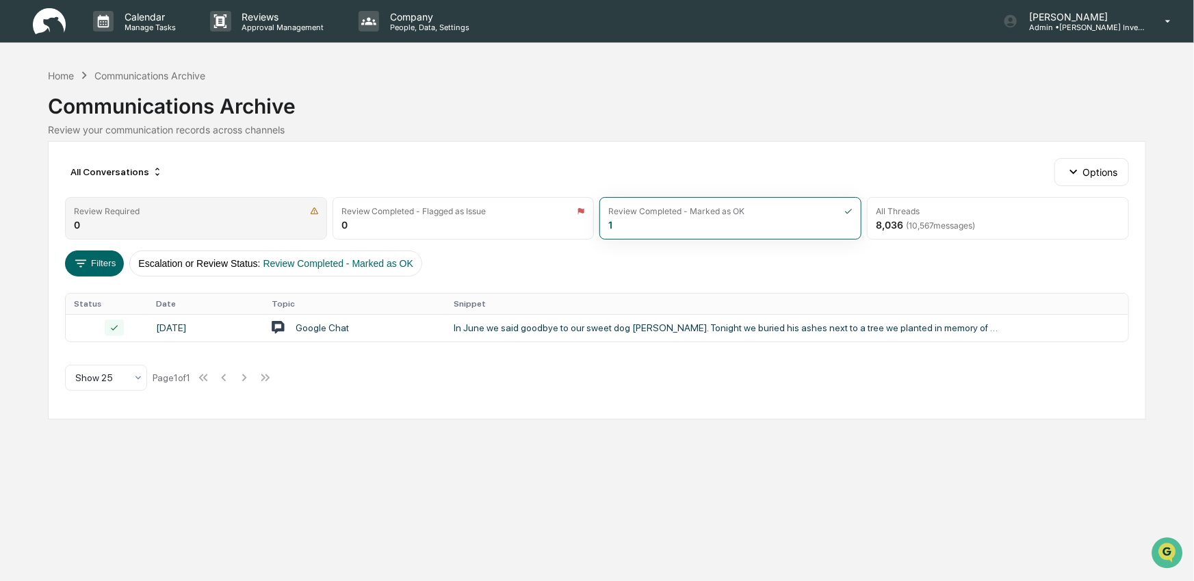
click at [236, 227] on div "Review Required 0" at bounding box center [196, 218] width 262 height 42
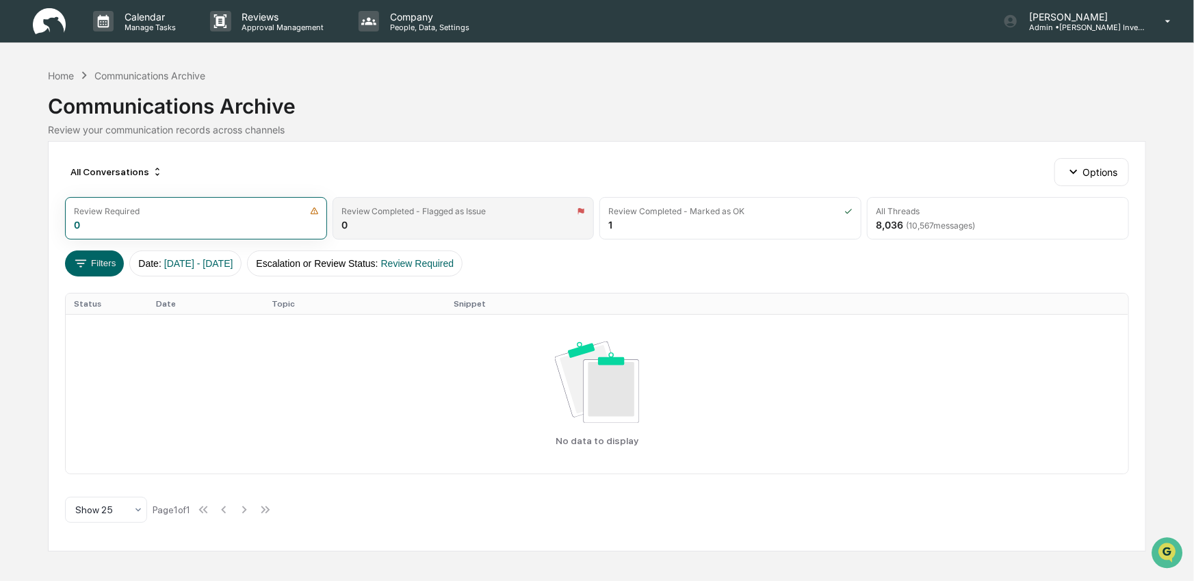
drag, startPoint x: 470, startPoint y: 227, endPoint x: 486, endPoint y: 227, distance: 15.7
click at [470, 227] on div "Review Completed - Flagged as Issue 0" at bounding box center [464, 218] width 262 height 42
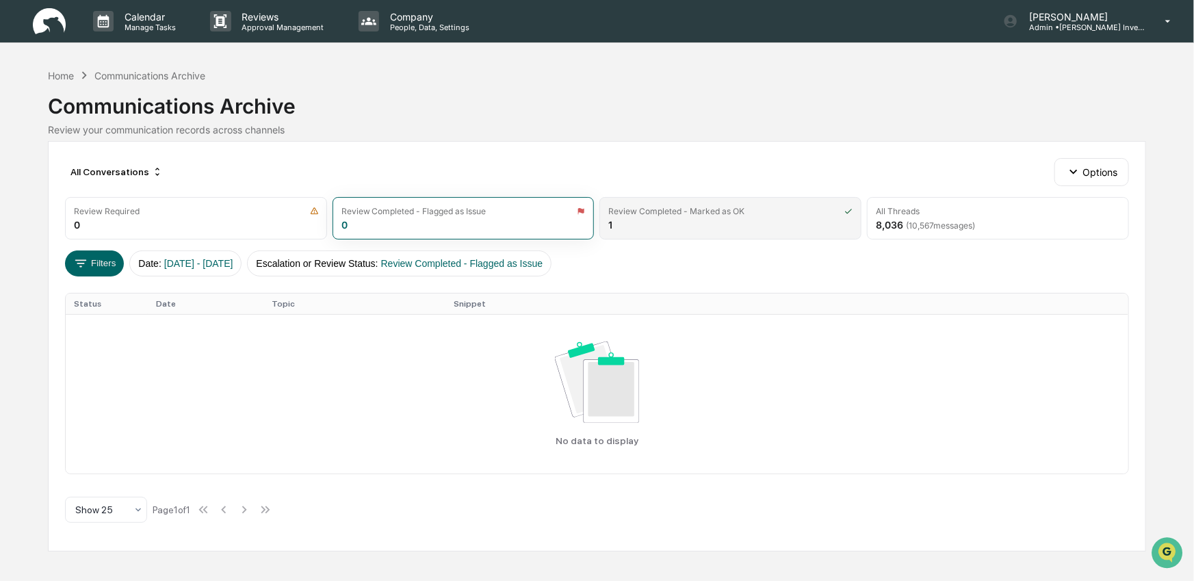
drag, startPoint x: 708, startPoint y: 226, endPoint x: 721, endPoint y: 226, distance: 13.0
click at [708, 226] on div "Review Completed - Marked as OK 1" at bounding box center [730, 218] width 262 height 42
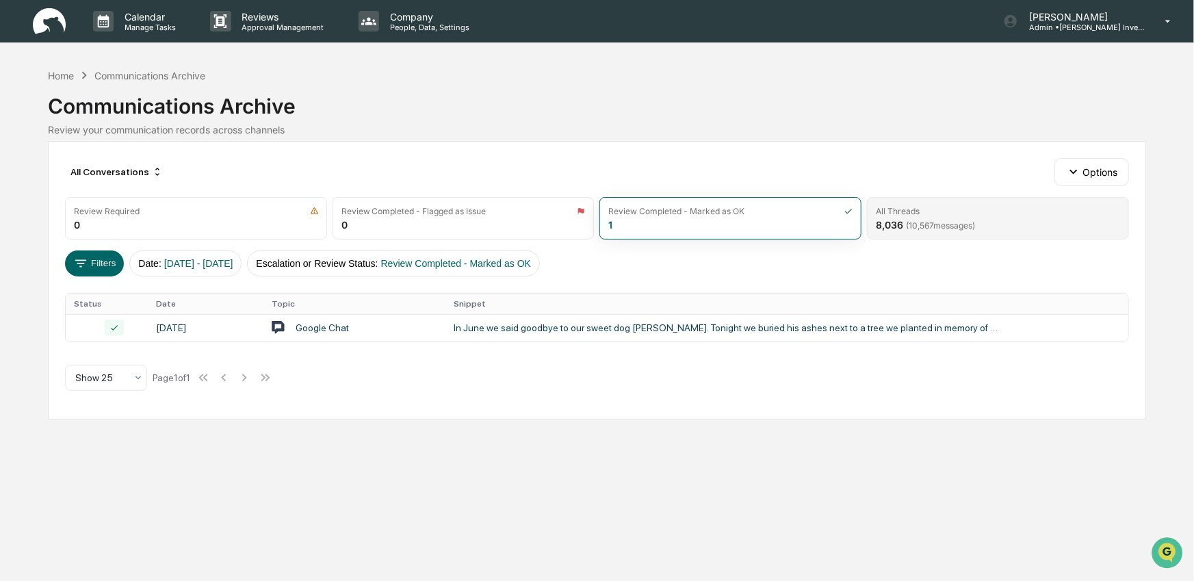
click at [1007, 225] on div "All Threads 8,036 ( 10,567 messages)" at bounding box center [998, 218] width 262 height 42
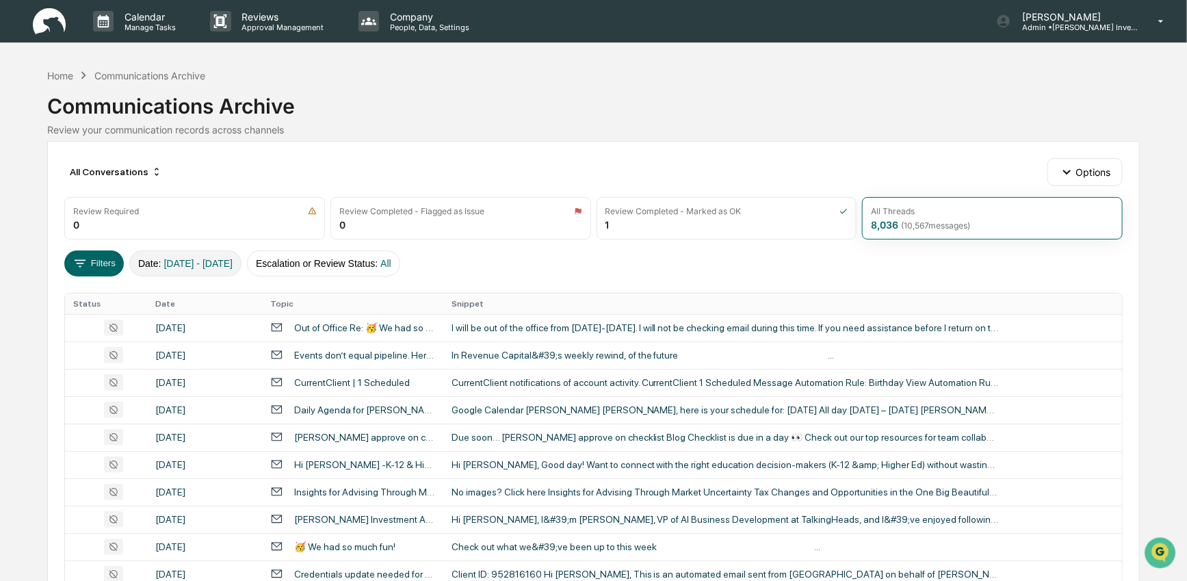
click at [242, 269] on button "Date : [DATE] - [DATE]" at bounding box center [185, 263] width 112 height 26
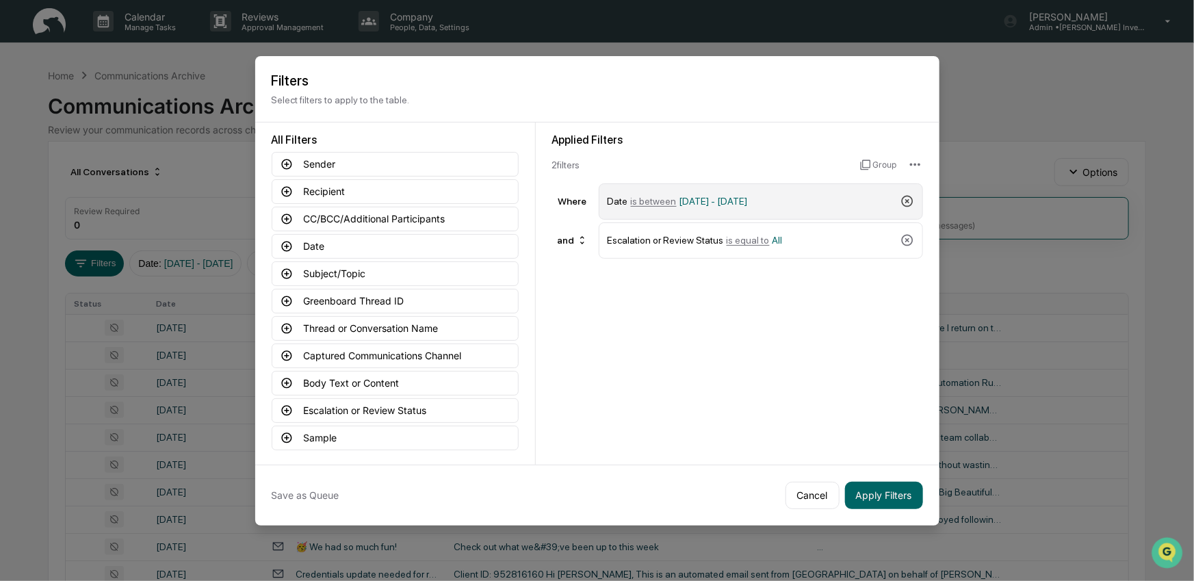
click at [902, 199] on icon at bounding box center [907, 202] width 12 height 12
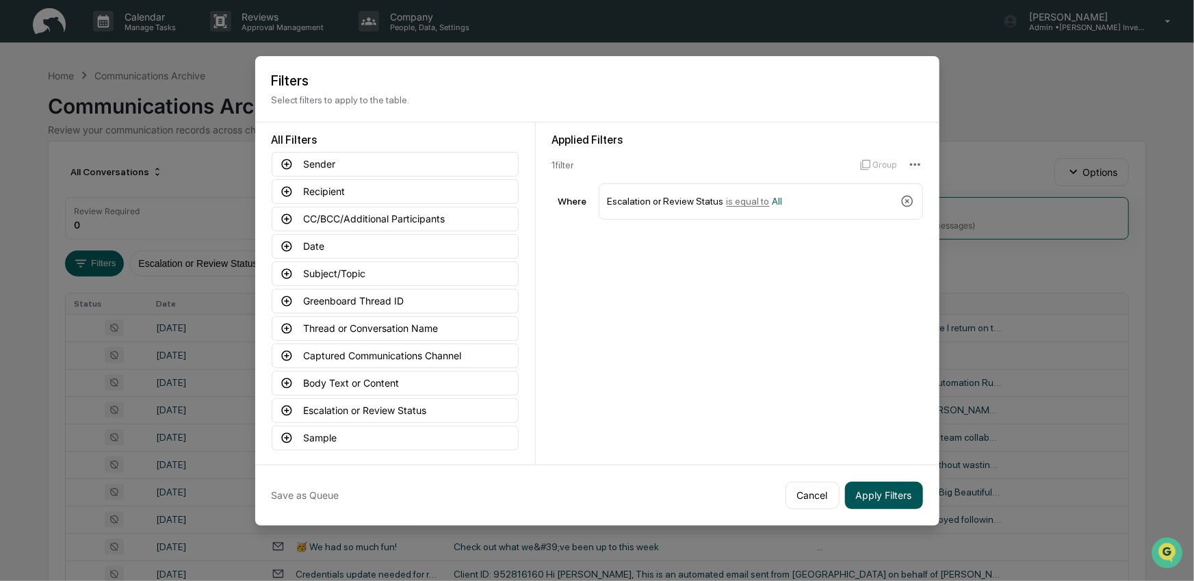
click at [862, 496] on button "Apply Filters" at bounding box center [884, 495] width 78 height 27
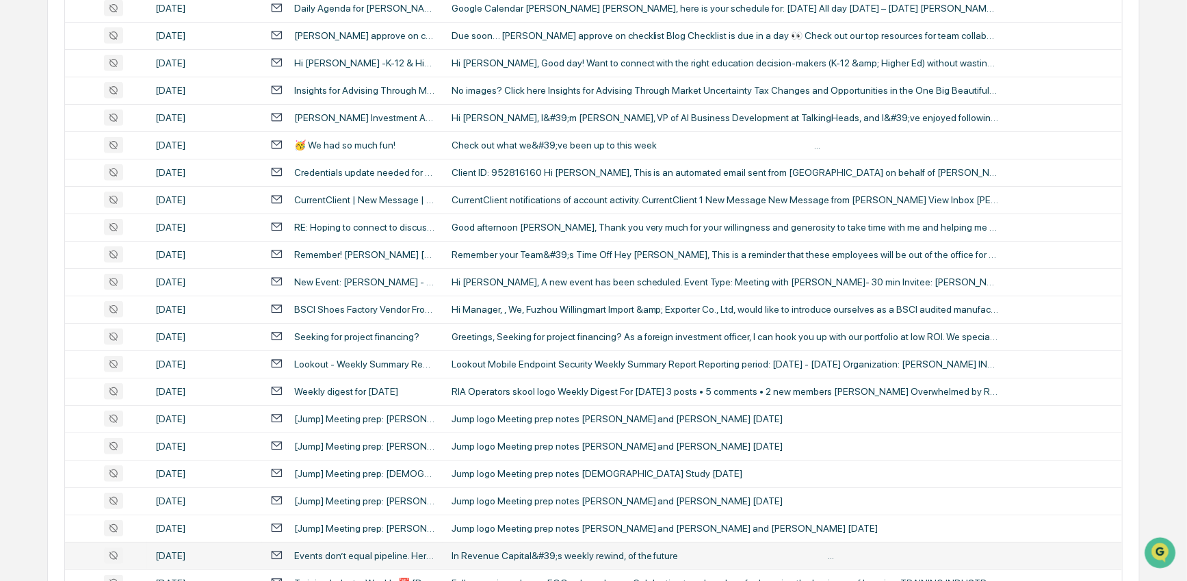
scroll to position [495, 0]
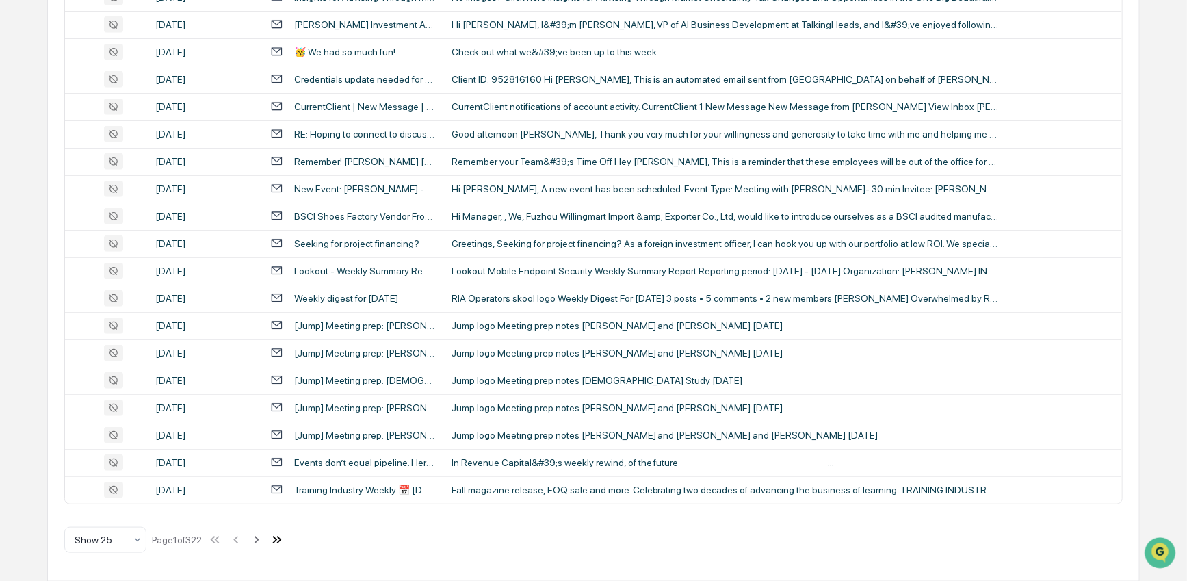
click at [285, 541] on icon at bounding box center [277, 539] width 15 height 15
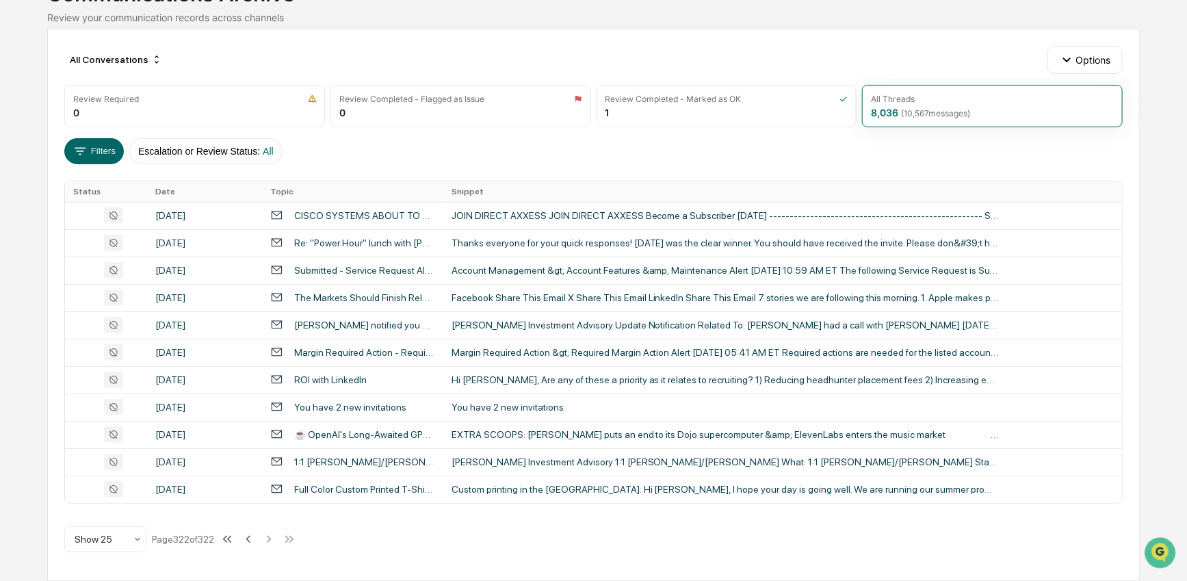
scroll to position [112, 0]
click at [498, 112] on div "Review Completed - Flagged as Issue 0" at bounding box center [461, 107] width 261 height 42
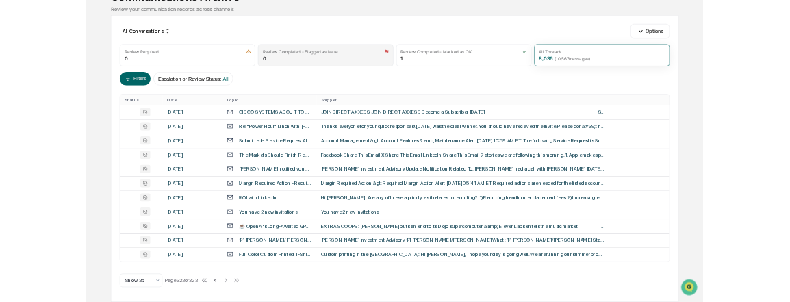
scroll to position [0, 0]
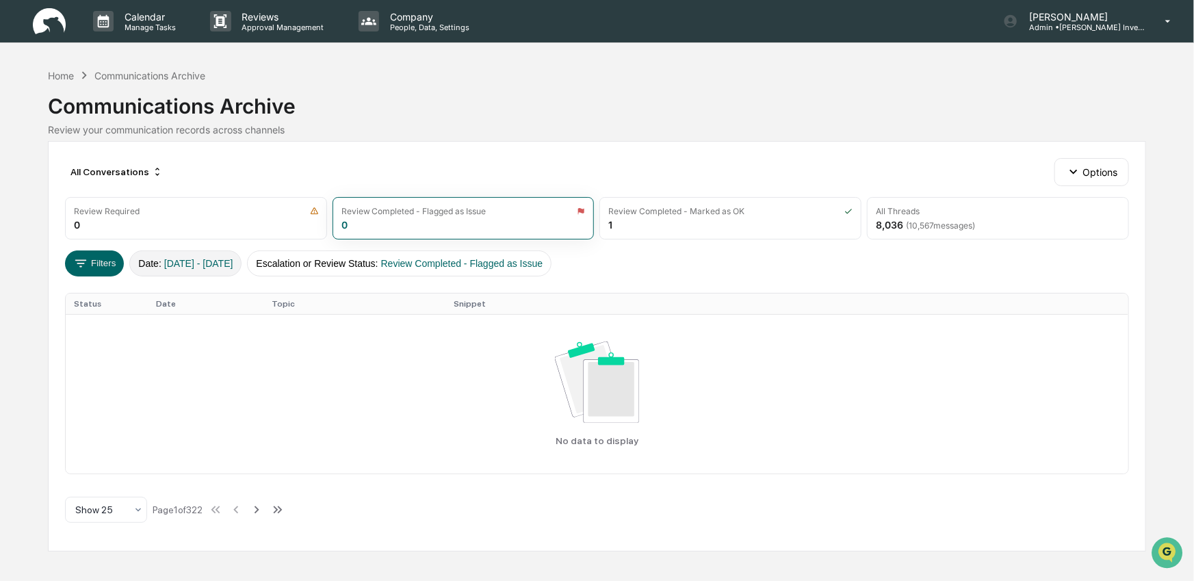
click at [233, 262] on span "[DATE] - [DATE]" at bounding box center [198, 263] width 69 height 11
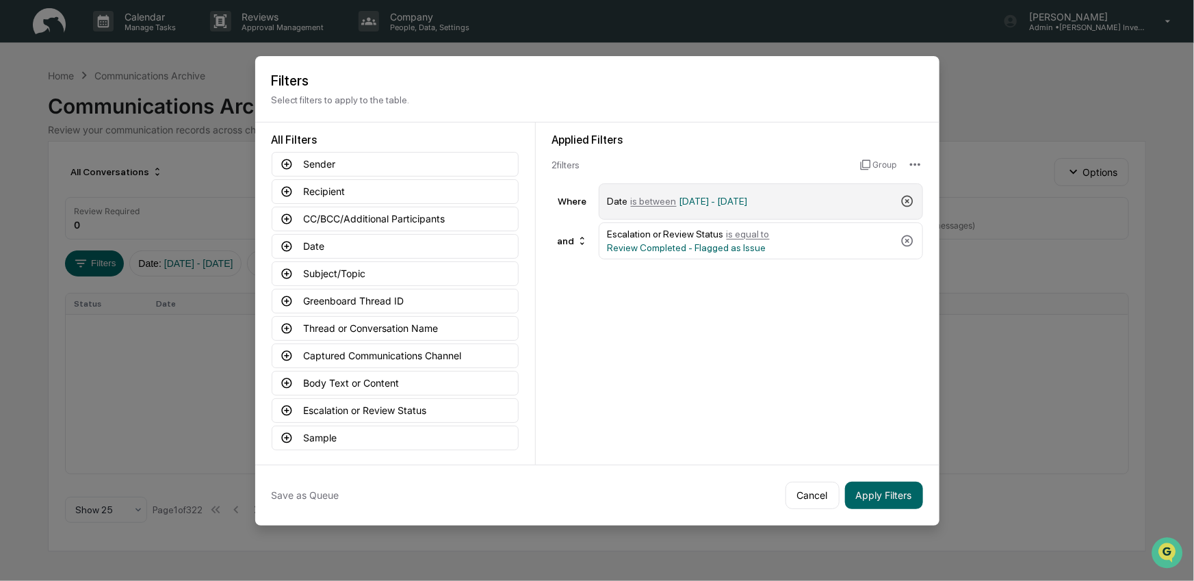
click at [910, 199] on icon at bounding box center [908, 201] width 14 height 14
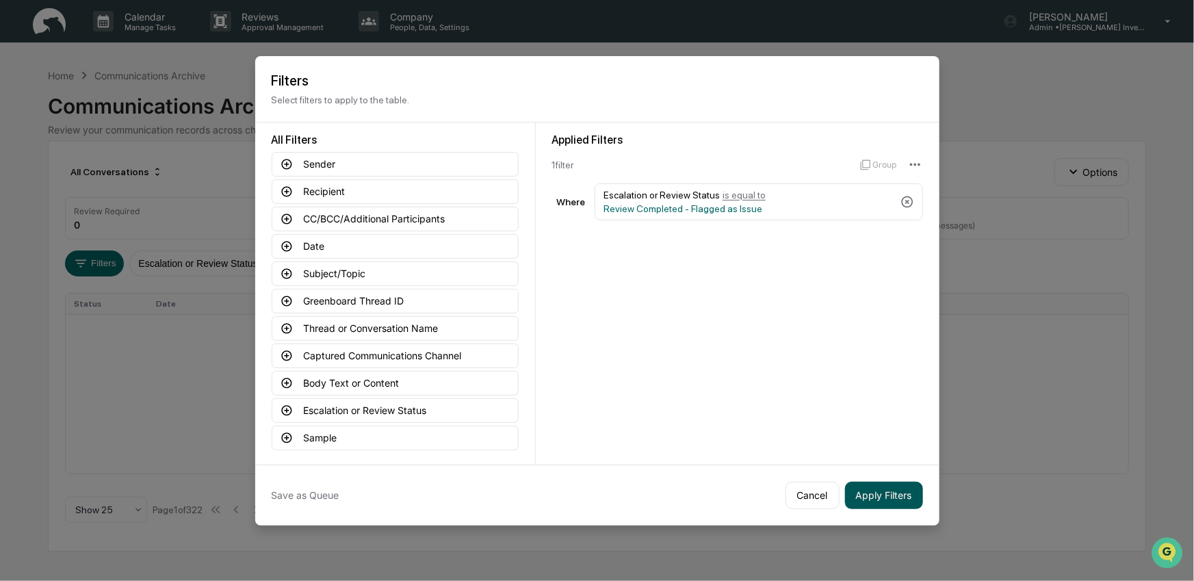
click at [872, 500] on button "Apply Filters" at bounding box center [884, 495] width 78 height 27
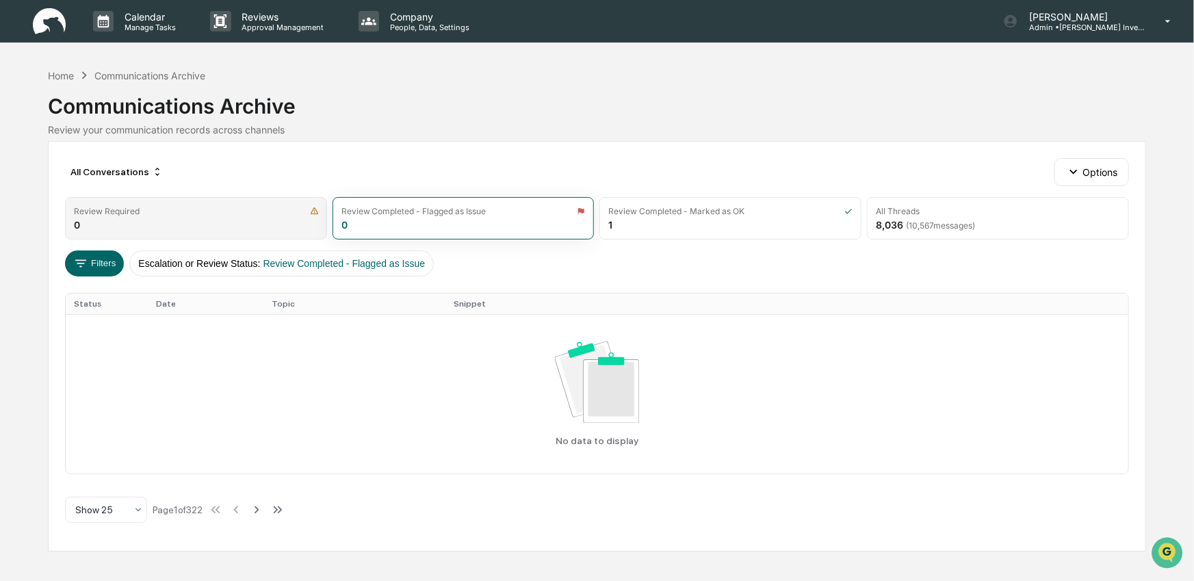
click at [260, 229] on div "Review Required 0" at bounding box center [196, 218] width 262 height 42
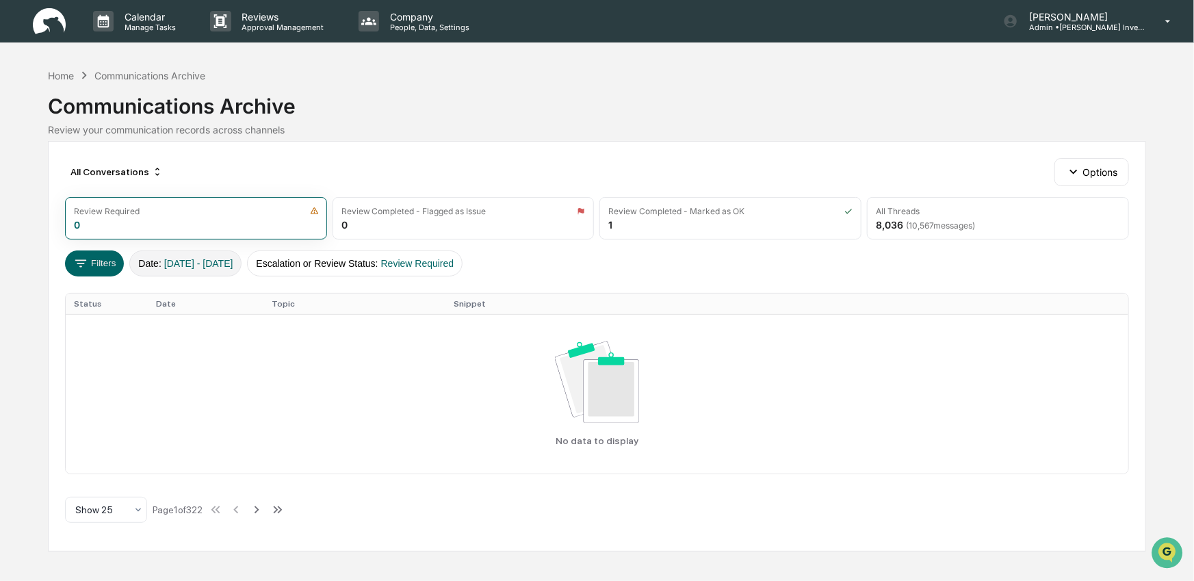
click at [242, 273] on button "Date : [DATE] - [DATE]" at bounding box center [185, 263] width 112 height 26
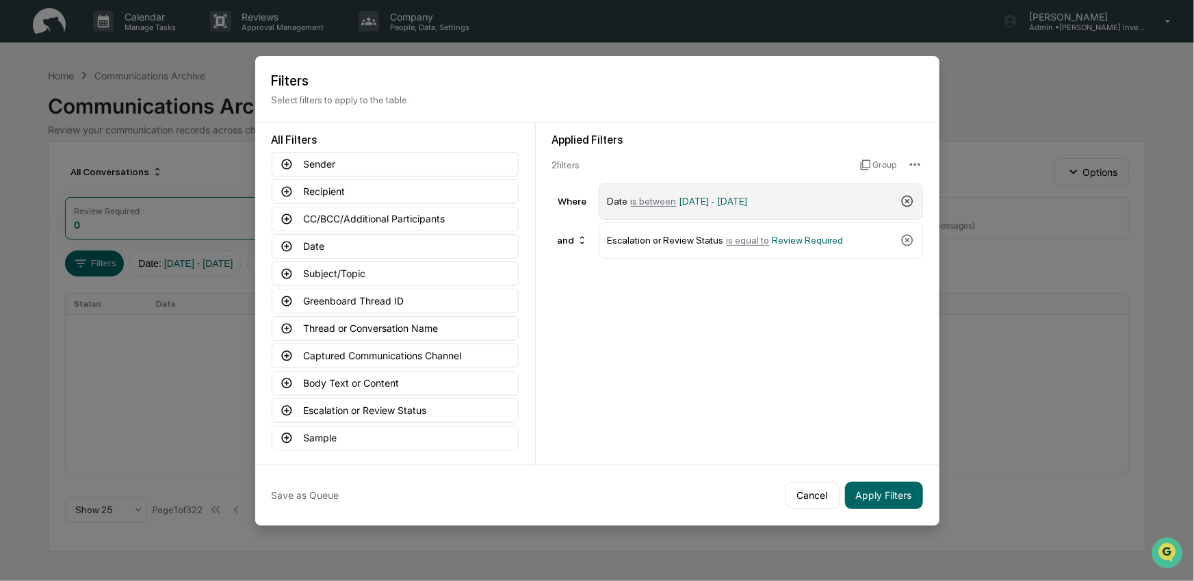
click at [910, 202] on icon at bounding box center [908, 201] width 14 height 14
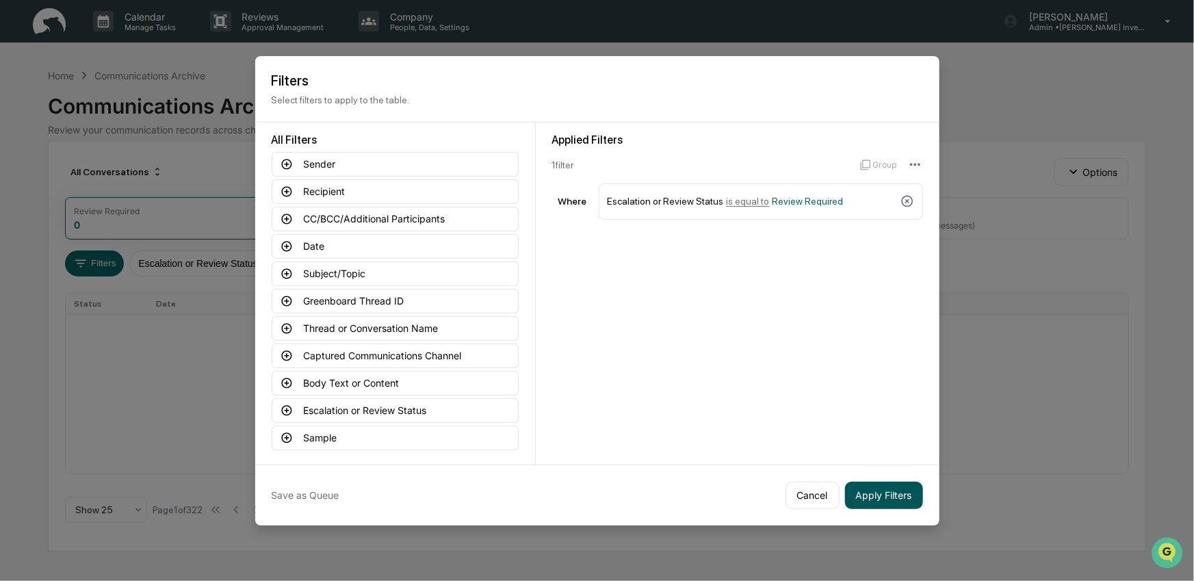
click at [890, 498] on button "Apply Filters" at bounding box center [884, 495] width 78 height 27
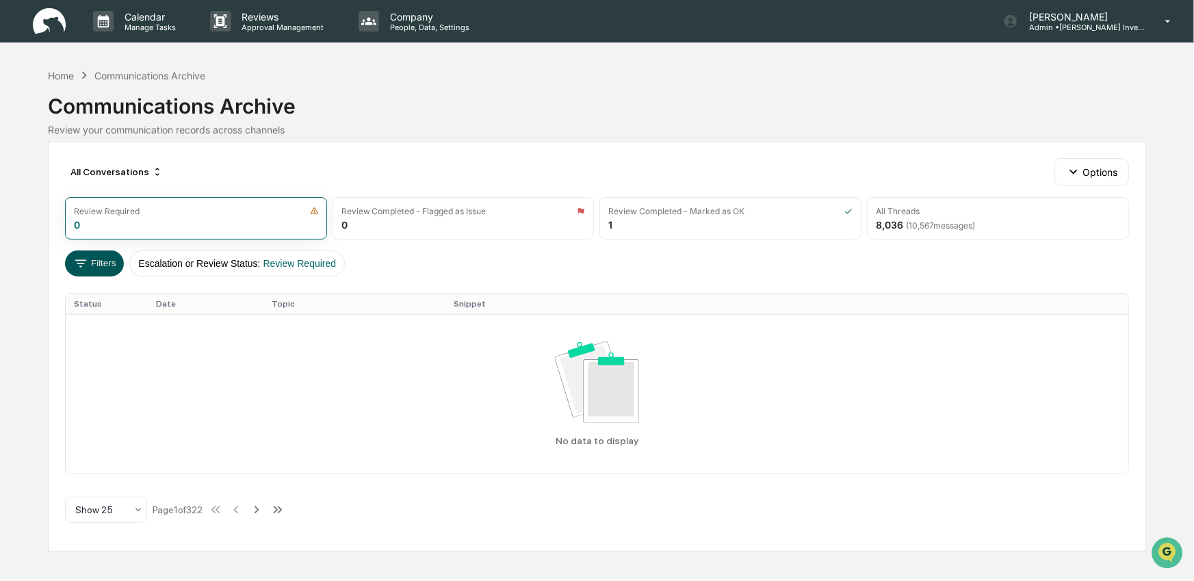
click at [102, 266] on button "Filters" at bounding box center [95, 263] width 60 height 26
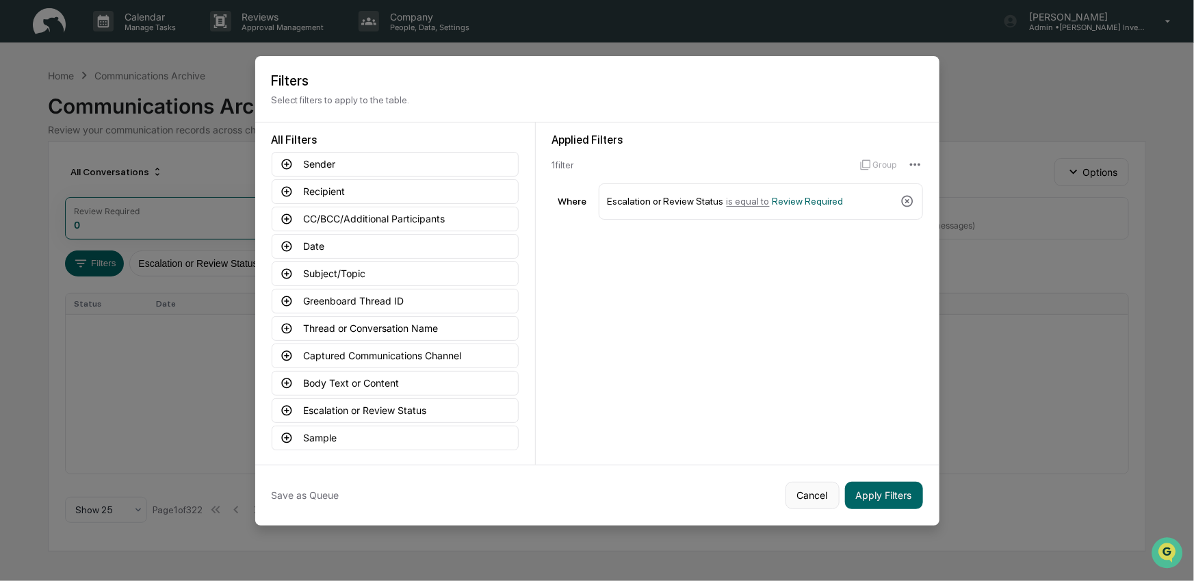
click at [804, 496] on button "Cancel" at bounding box center [813, 495] width 54 height 27
